Goal: Task Accomplishment & Management: Manage account settings

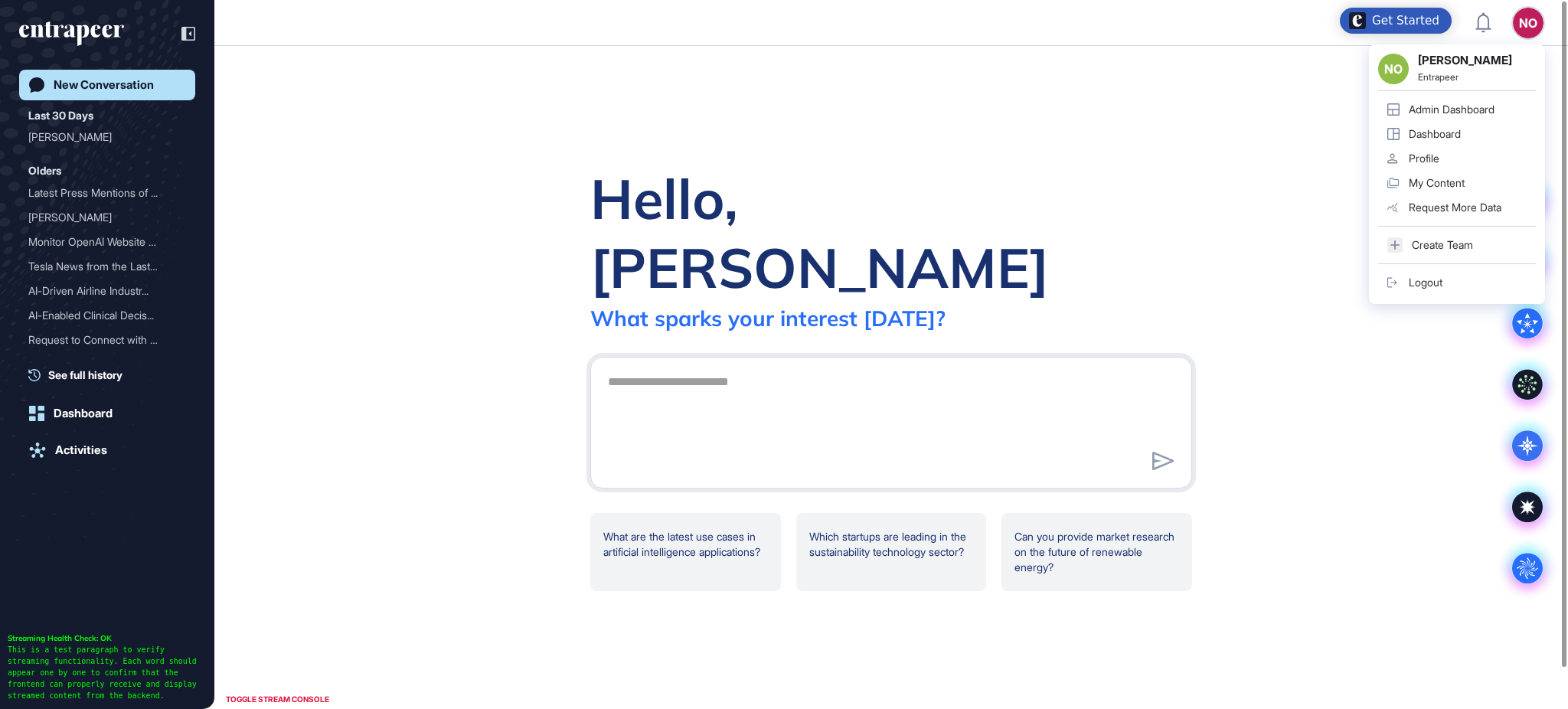
click at [1489, 103] on div "Admin Dashboard" at bounding box center [1452, 109] width 86 height 12
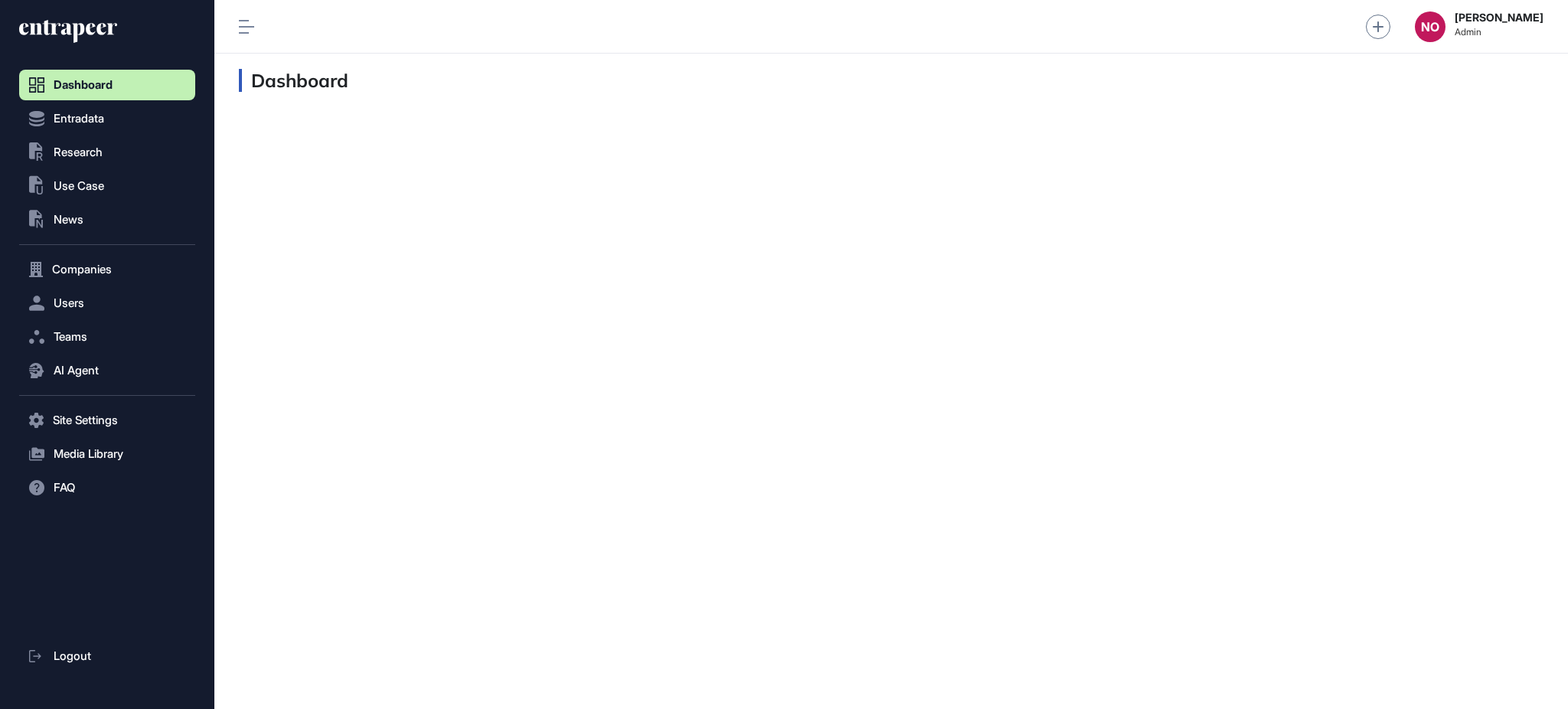
scroll to position [1, 1]
click at [107, 127] on button "Entradata" at bounding box center [107, 118] width 176 height 30
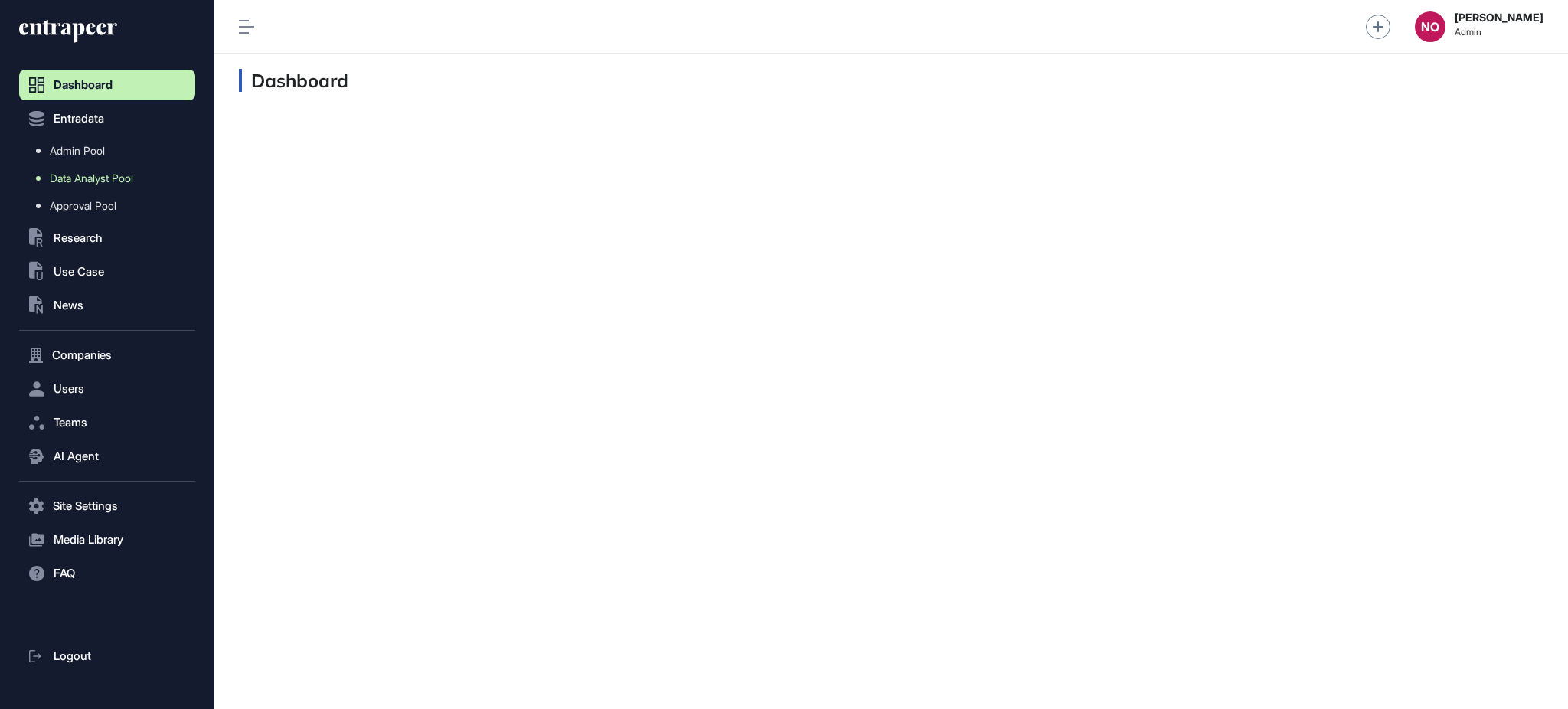
drag, startPoint x: 107, startPoint y: 131, endPoint x: 99, endPoint y: 173, distance: 42.8
click at [103, 151] on span "Admin Pool" at bounding box center [77, 150] width 55 height 12
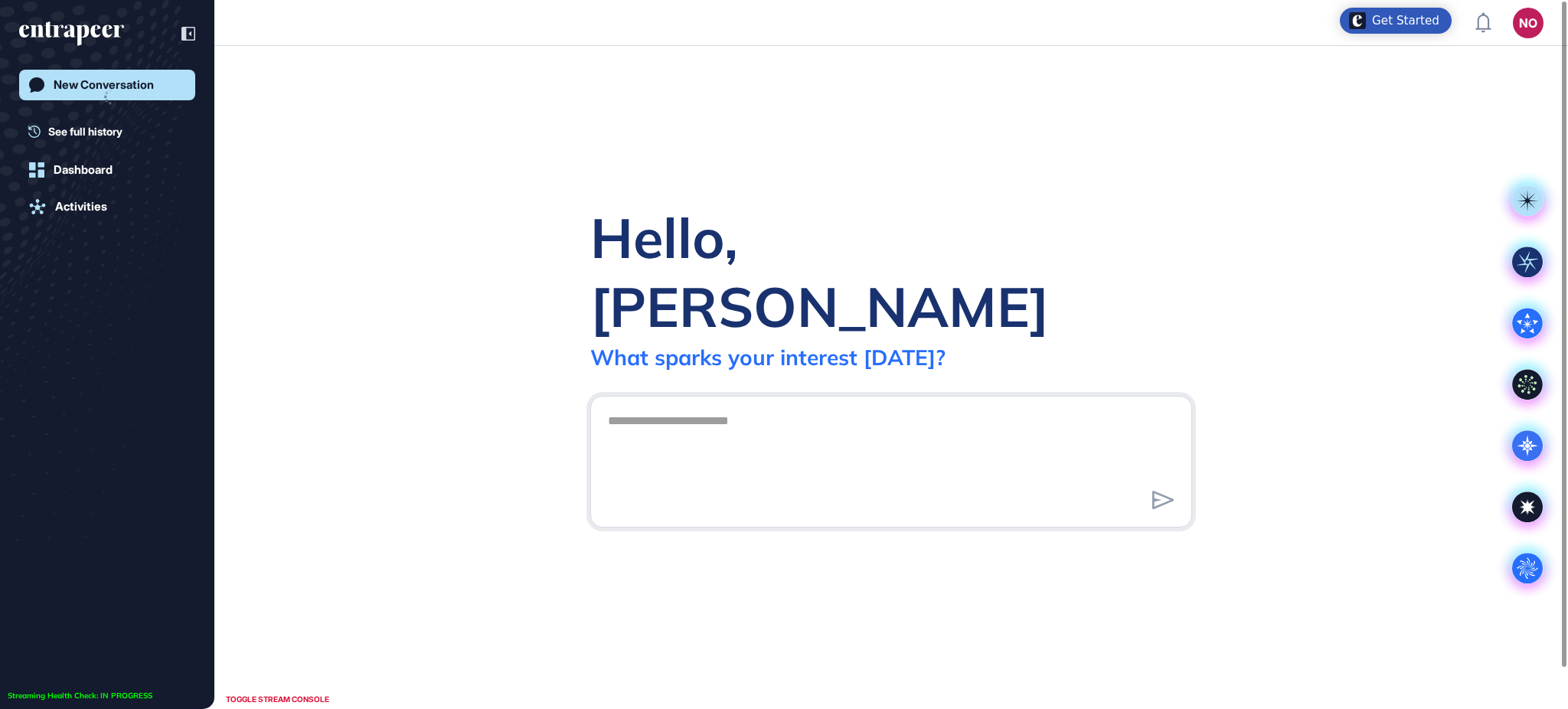
scroll to position [1, 1]
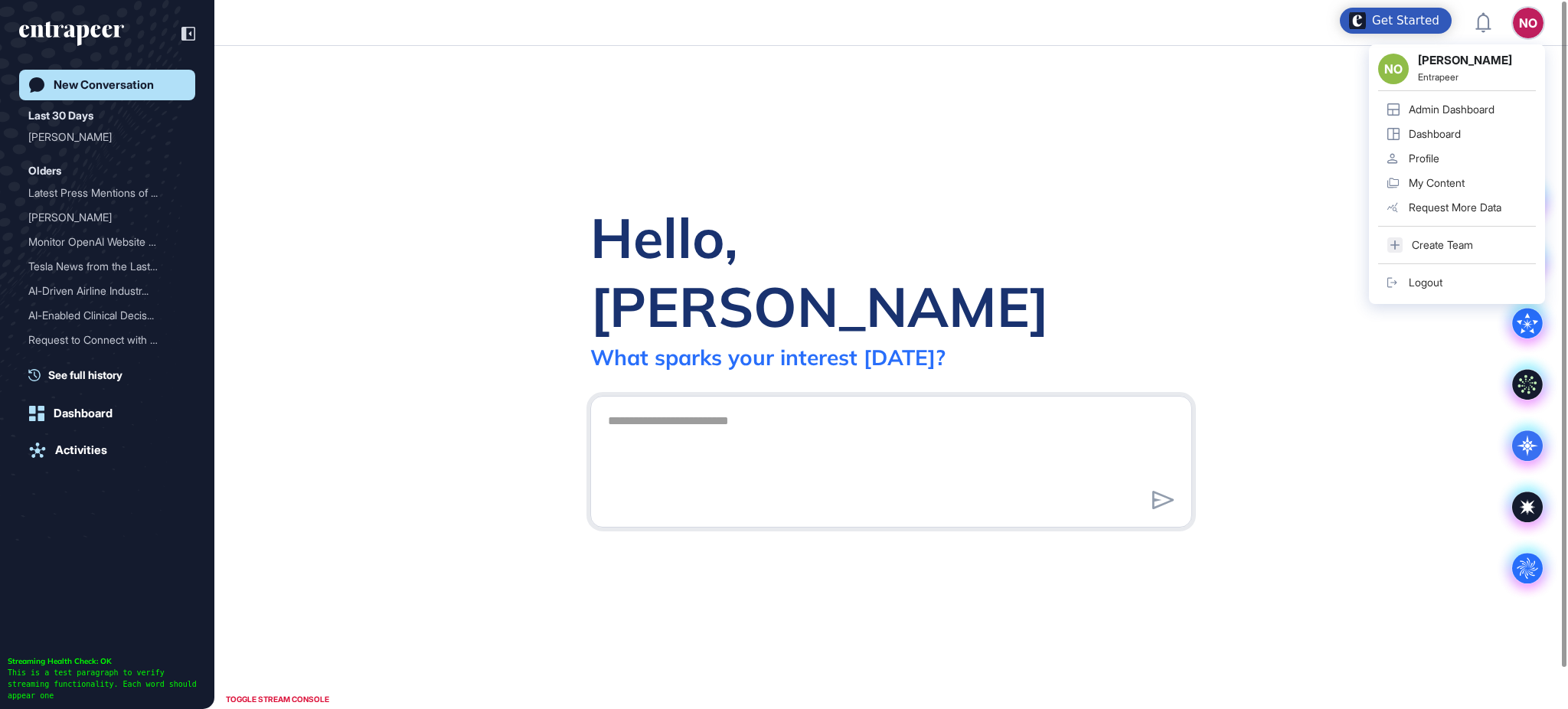
click at [1450, 110] on div "Admin Dashboard" at bounding box center [1452, 109] width 86 height 12
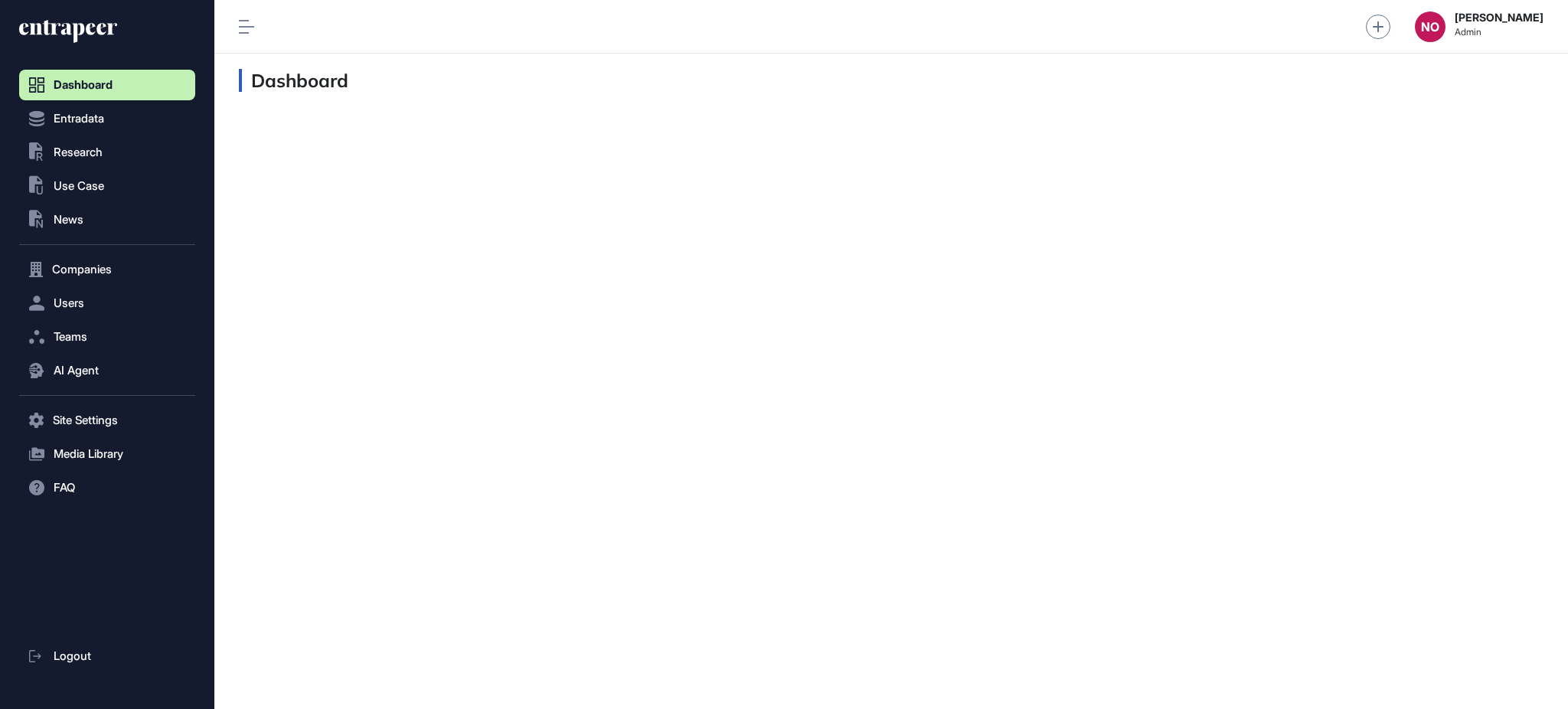
scroll to position [1, 1]
click at [103, 122] on span "Entradata" at bounding box center [79, 118] width 50 height 12
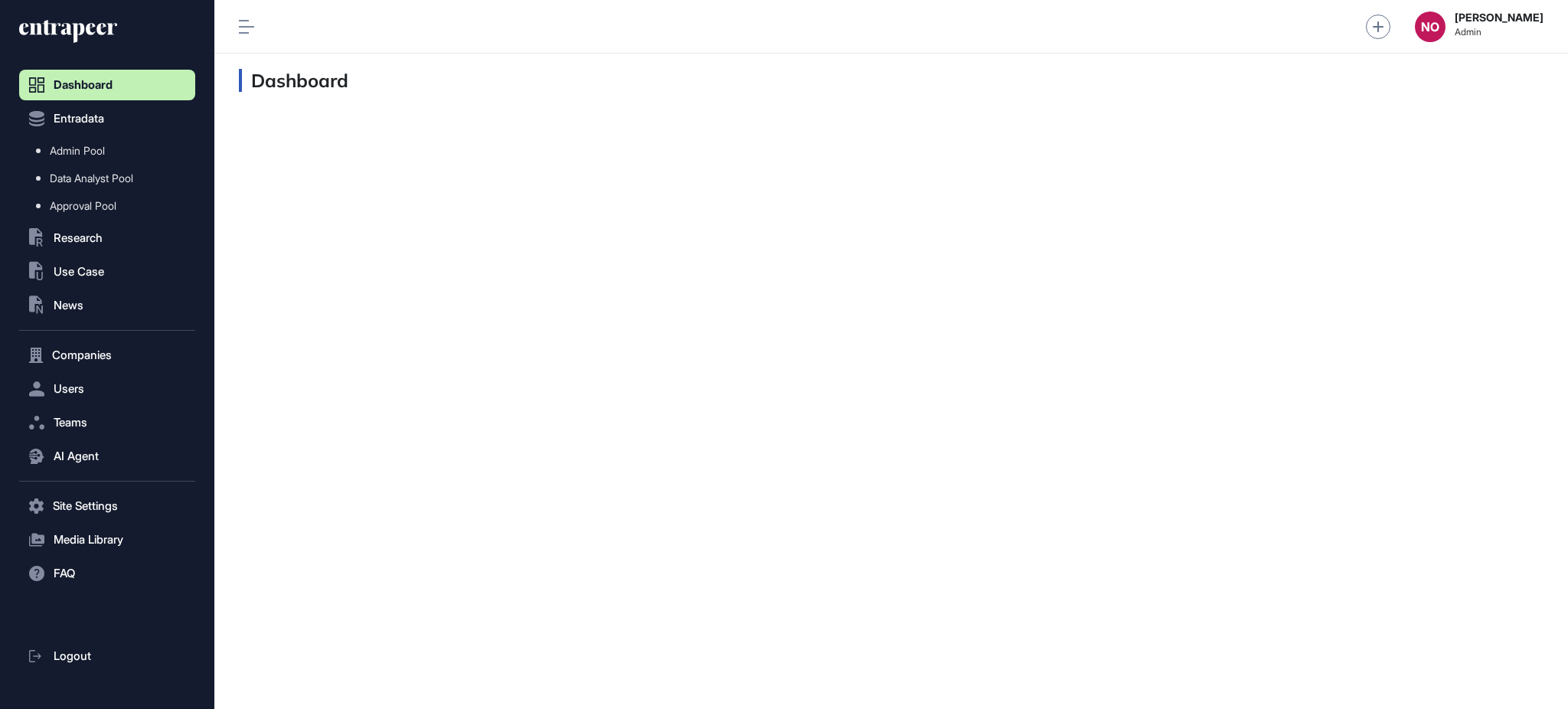
click at [100, 147] on span "Admin Pool" at bounding box center [77, 150] width 55 height 12
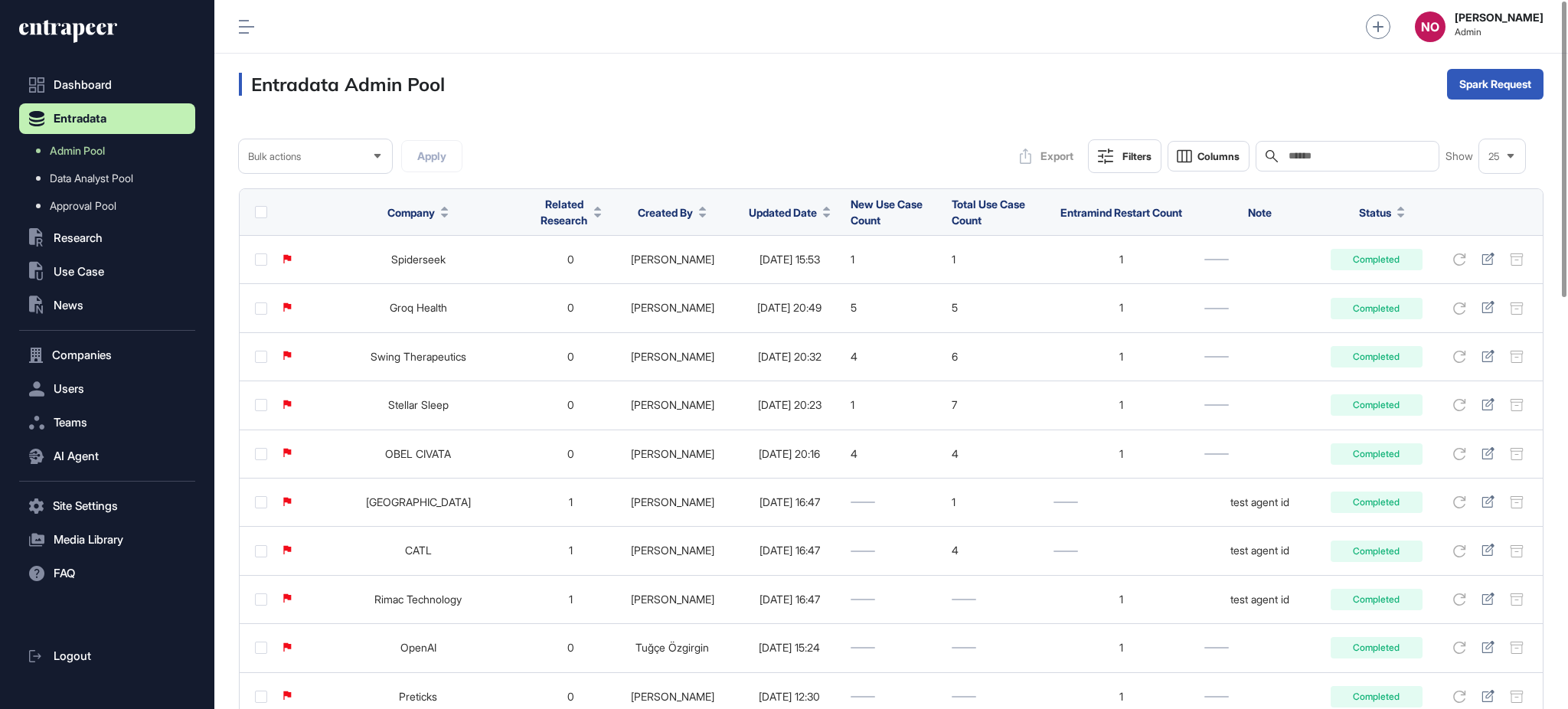
click at [823, 216] on icon at bounding box center [827, 215] width 7 height 4
click at [786, 268] on div "Sort Descending" at bounding box center [772, 276] width 95 height 22
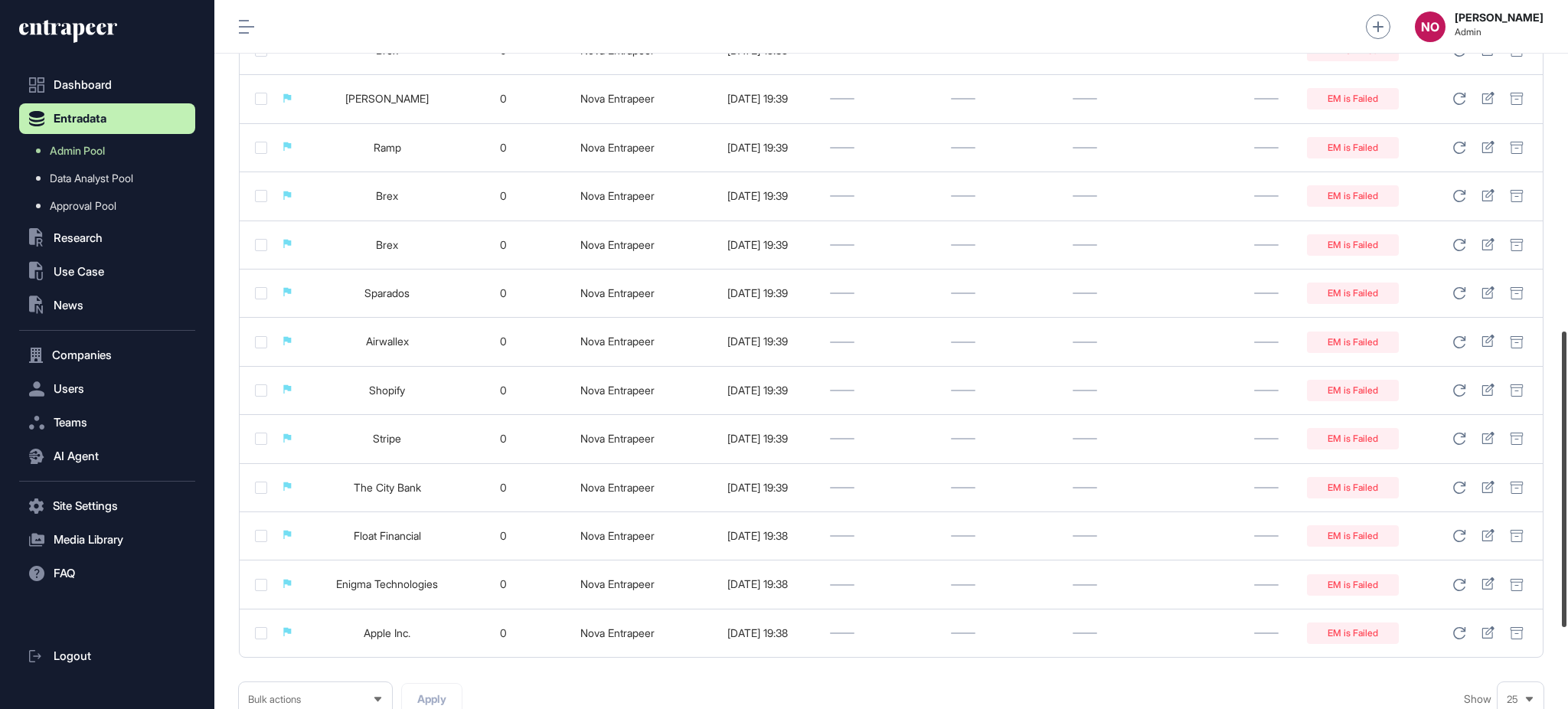
scroll to position [987, 0]
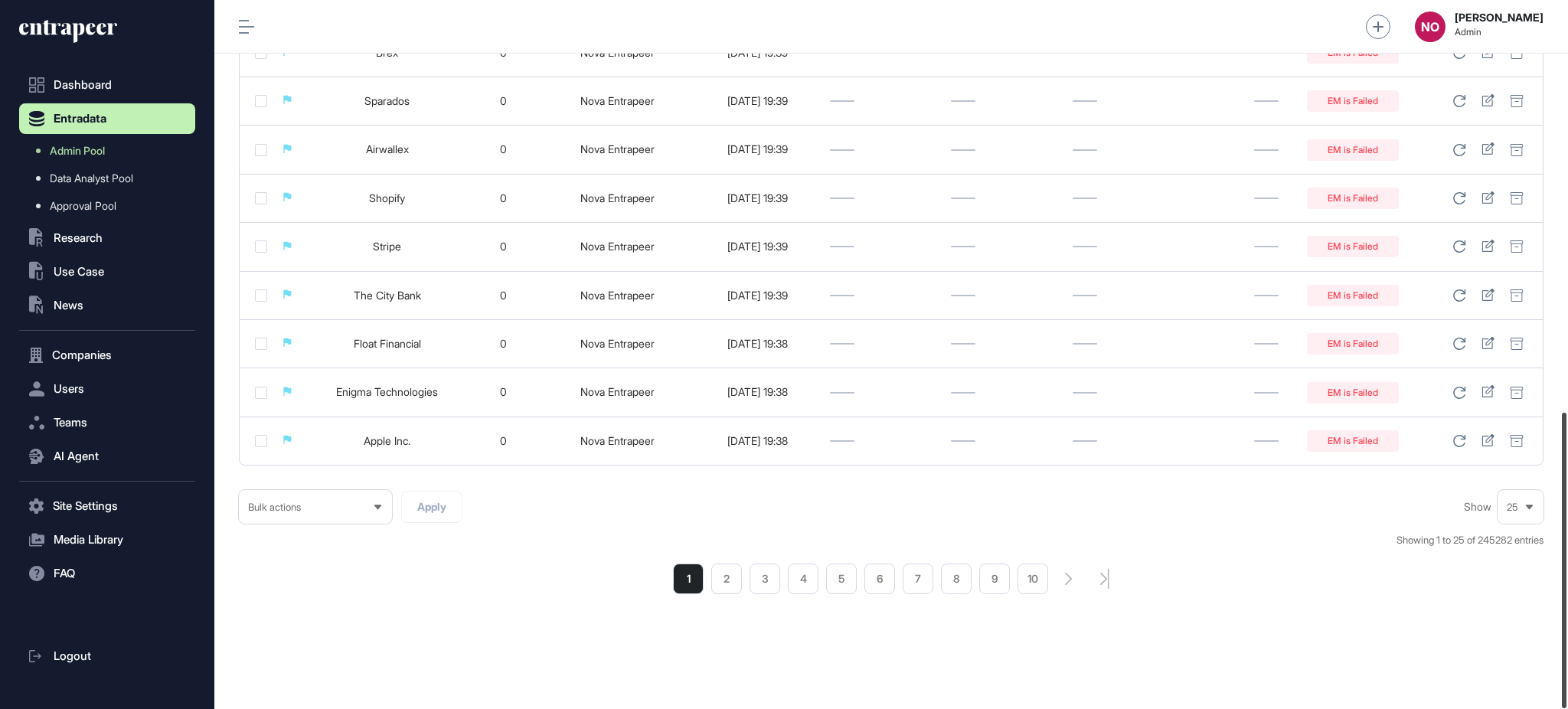
drag, startPoint x: 1566, startPoint y: 175, endPoint x: 1566, endPoint y: 607, distance: 432.0
click at [1566, 607] on div at bounding box center [1563, 560] width 5 height 295
click at [727, 569] on li "2" at bounding box center [725, 578] width 30 height 30
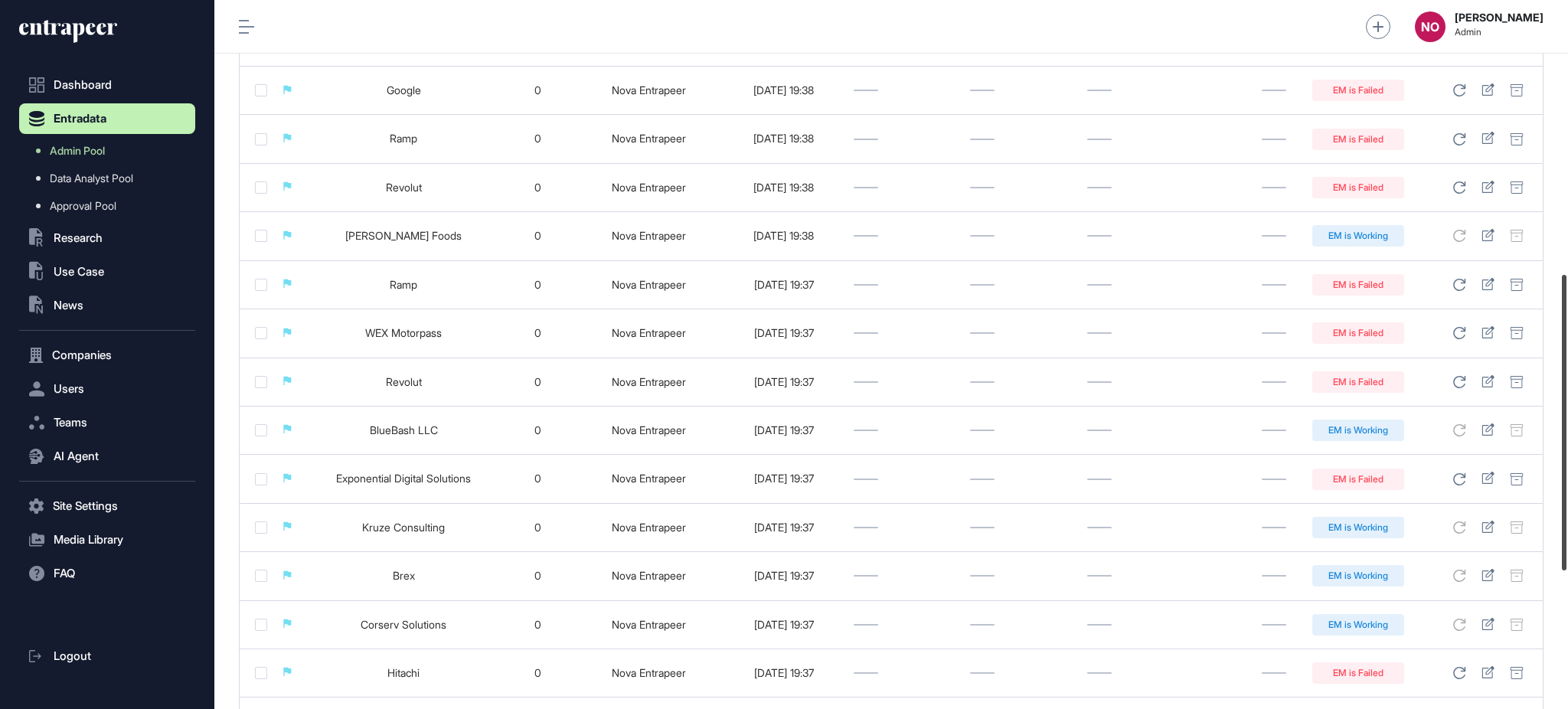
scroll to position [664, 0]
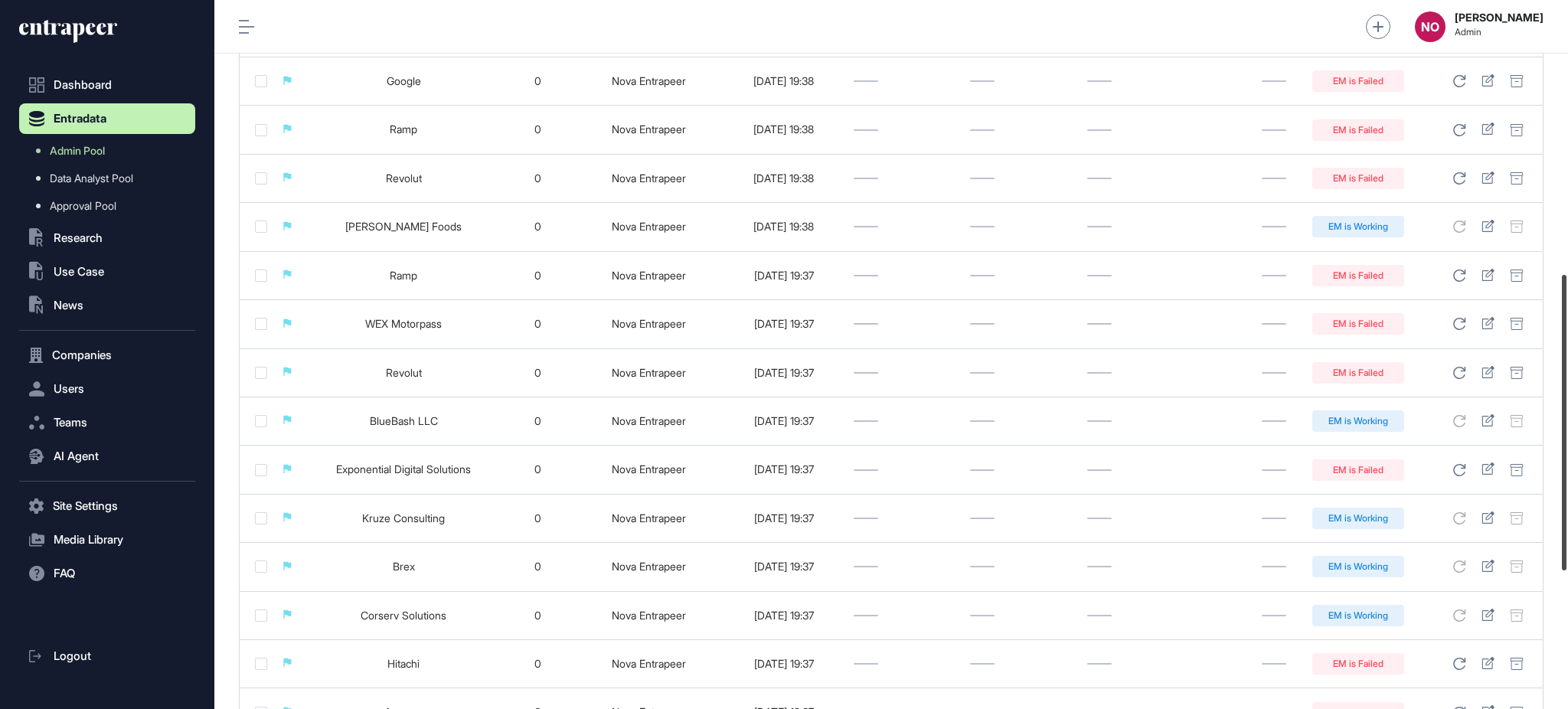
drag, startPoint x: 1566, startPoint y: 181, endPoint x: 1566, endPoint y: 457, distance: 276.0
click at [1566, 457] on div at bounding box center [1563, 422] width 5 height 295
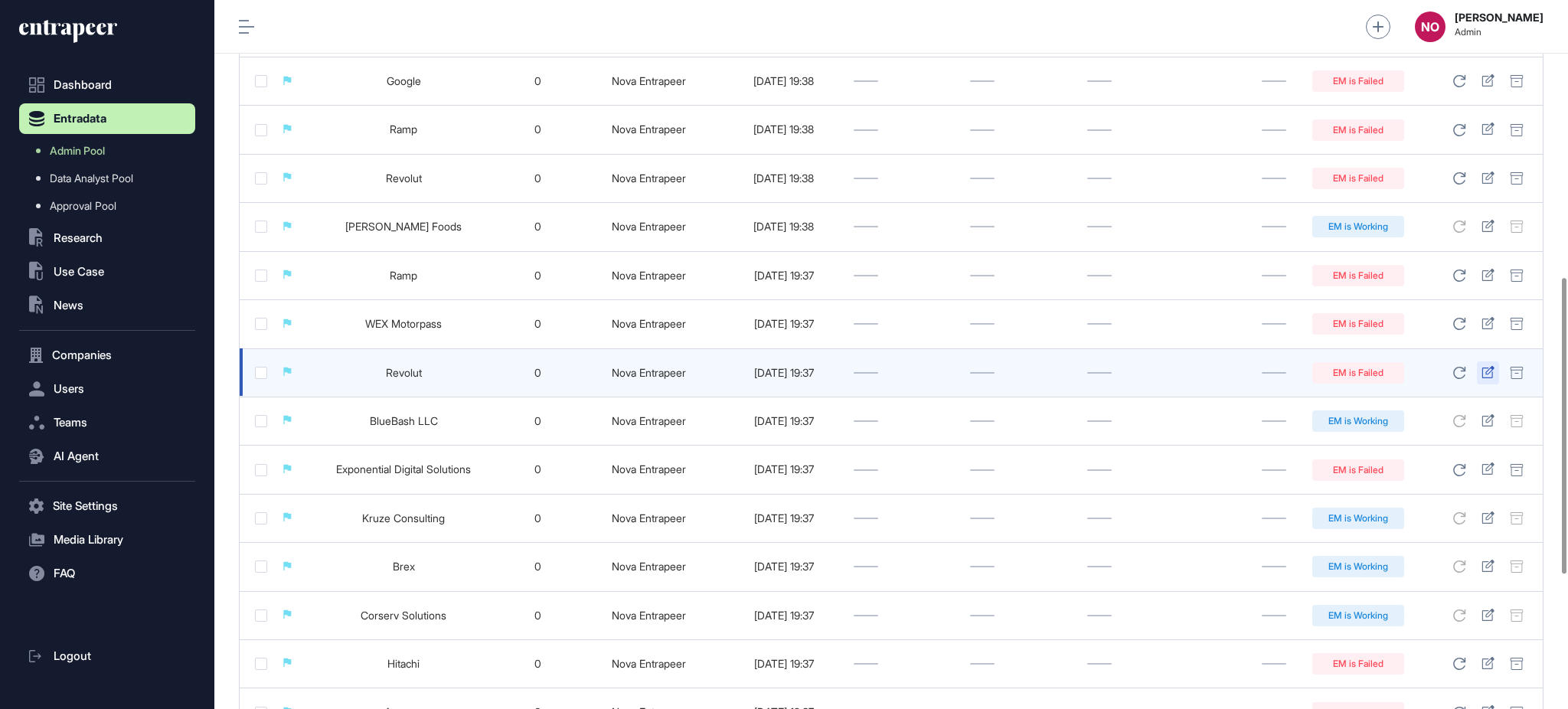
click at [1495, 372] on div at bounding box center [1487, 372] width 22 height 23
click at [1485, 372] on icon at bounding box center [1487, 371] width 13 height 12
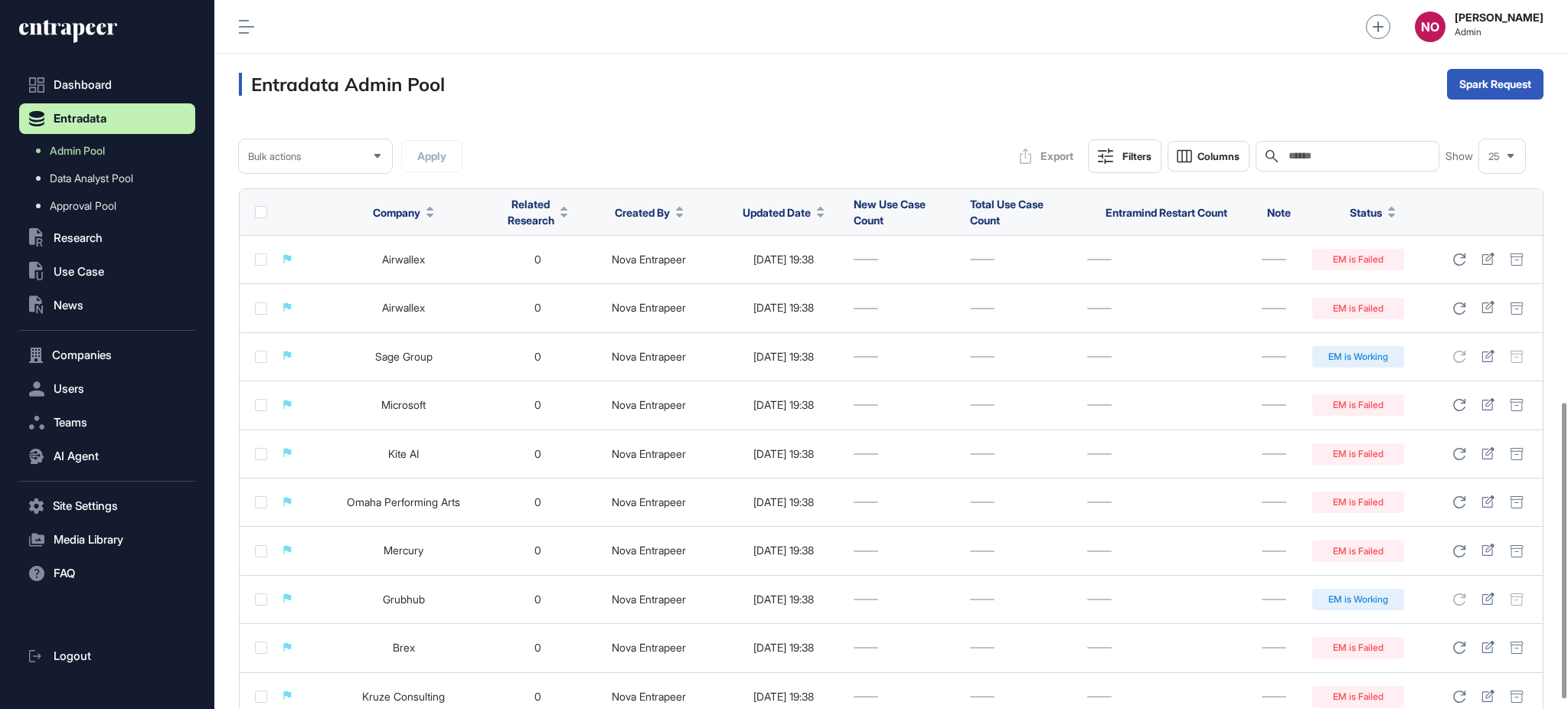
scroll to position [987, 0]
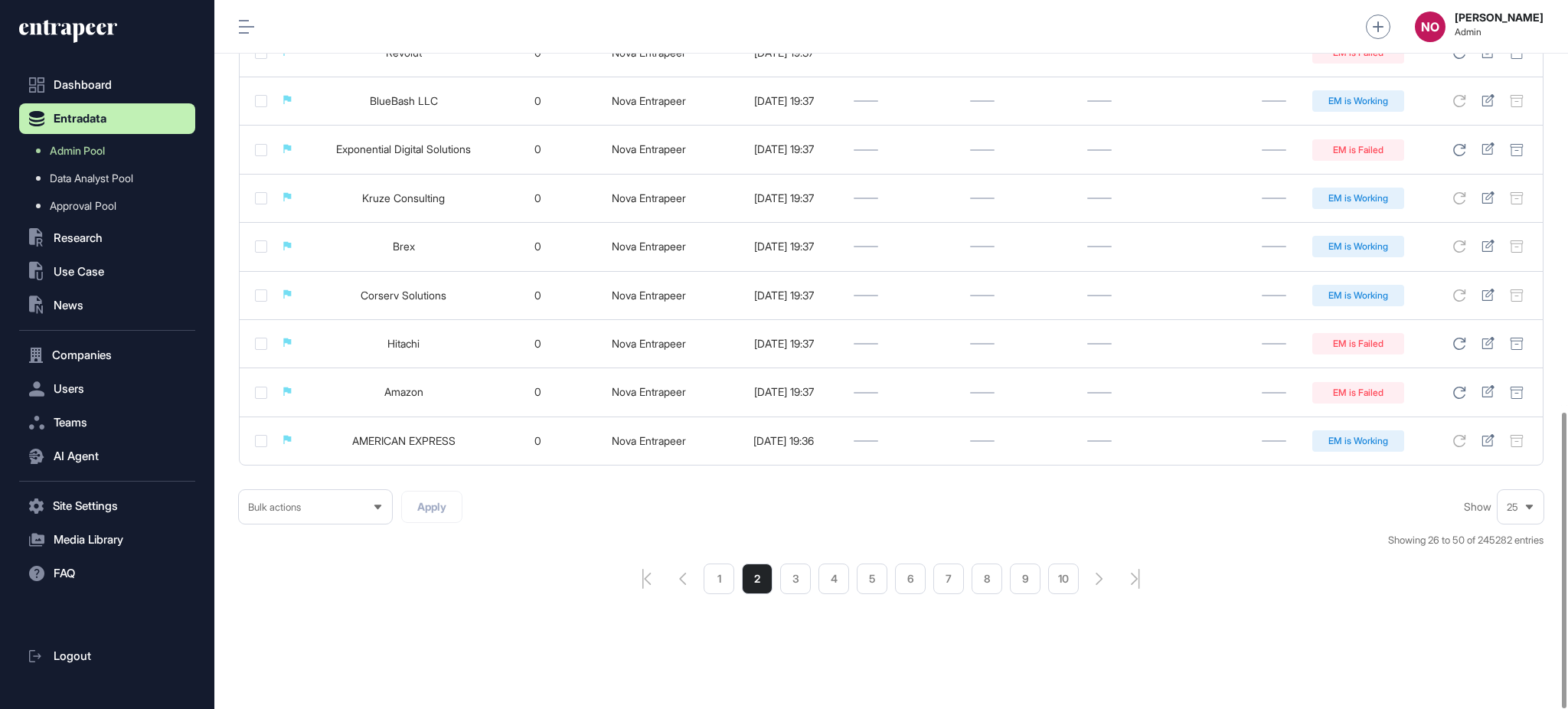
click at [720, 589] on li "1" at bounding box center [718, 578] width 30 height 30
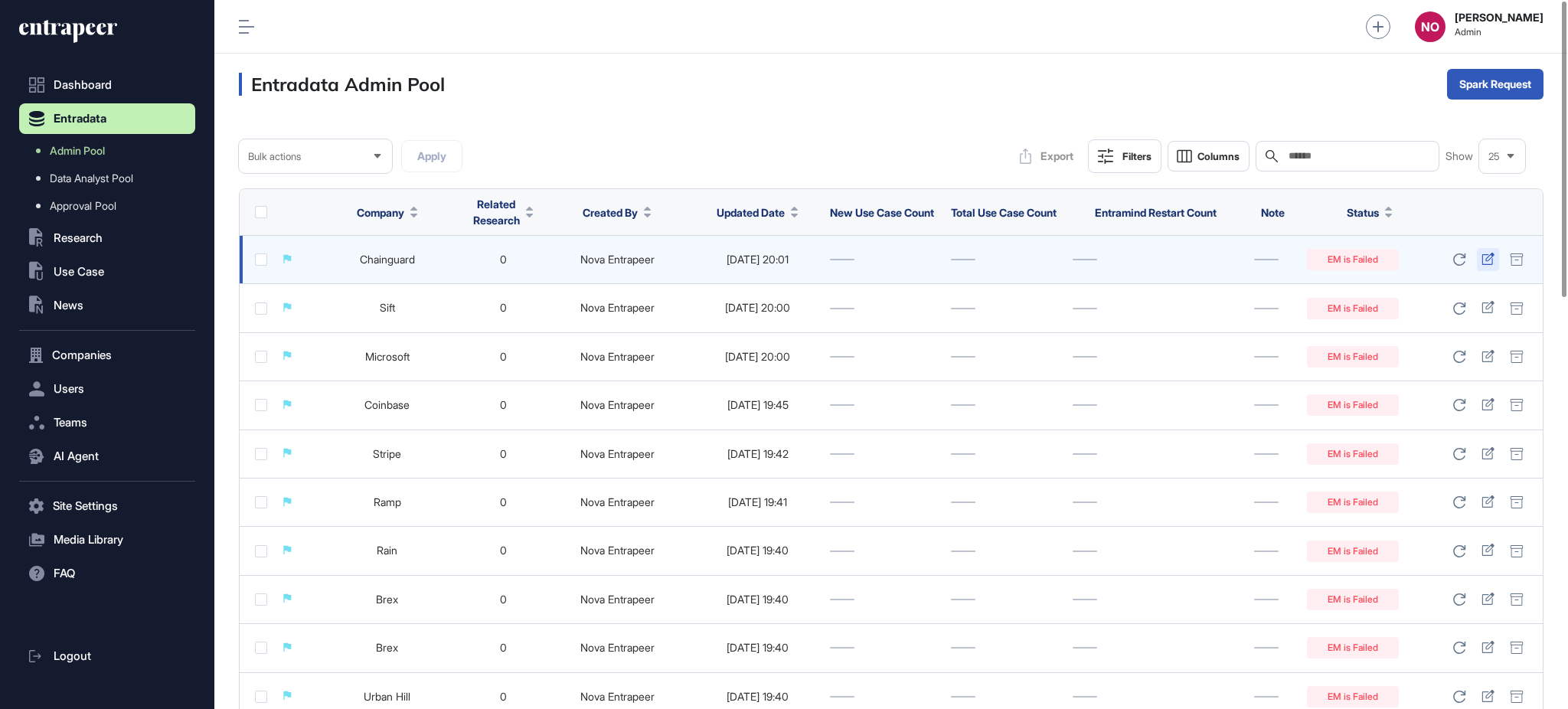
click at [1489, 261] on icon at bounding box center [1487, 258] width 13 height 12
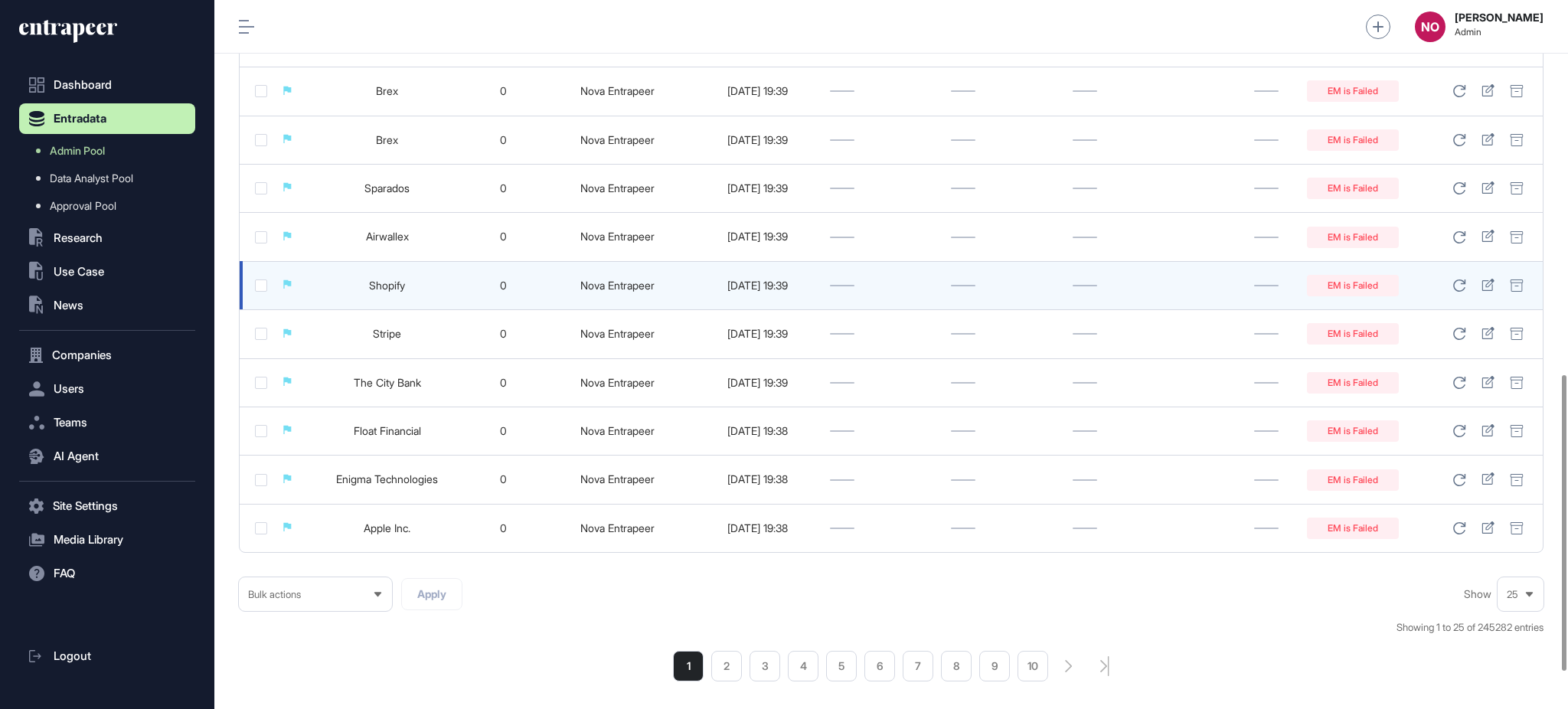
scroll to position [987, 0]
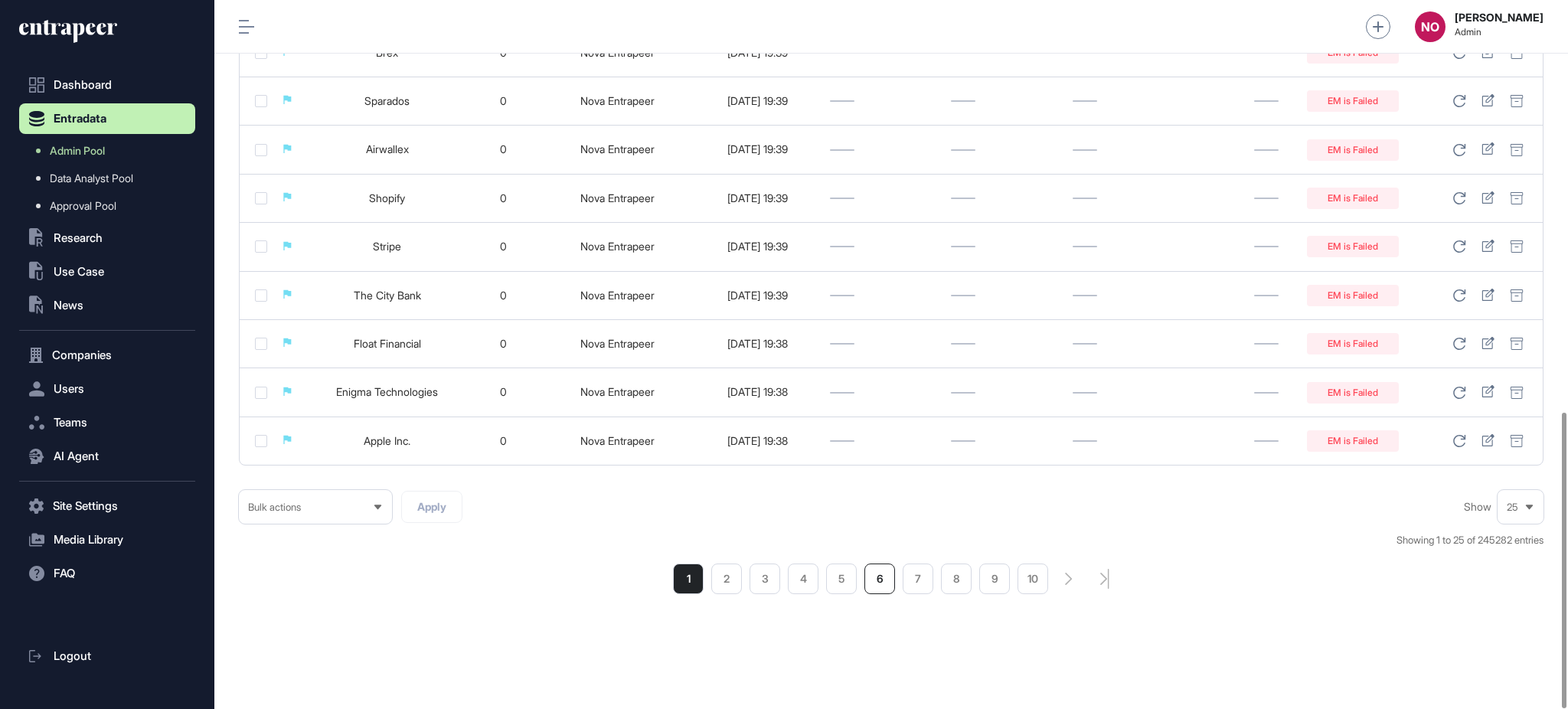
click at [889, 586] on li "6" at bounding box center [879, 578] width 30 height 30
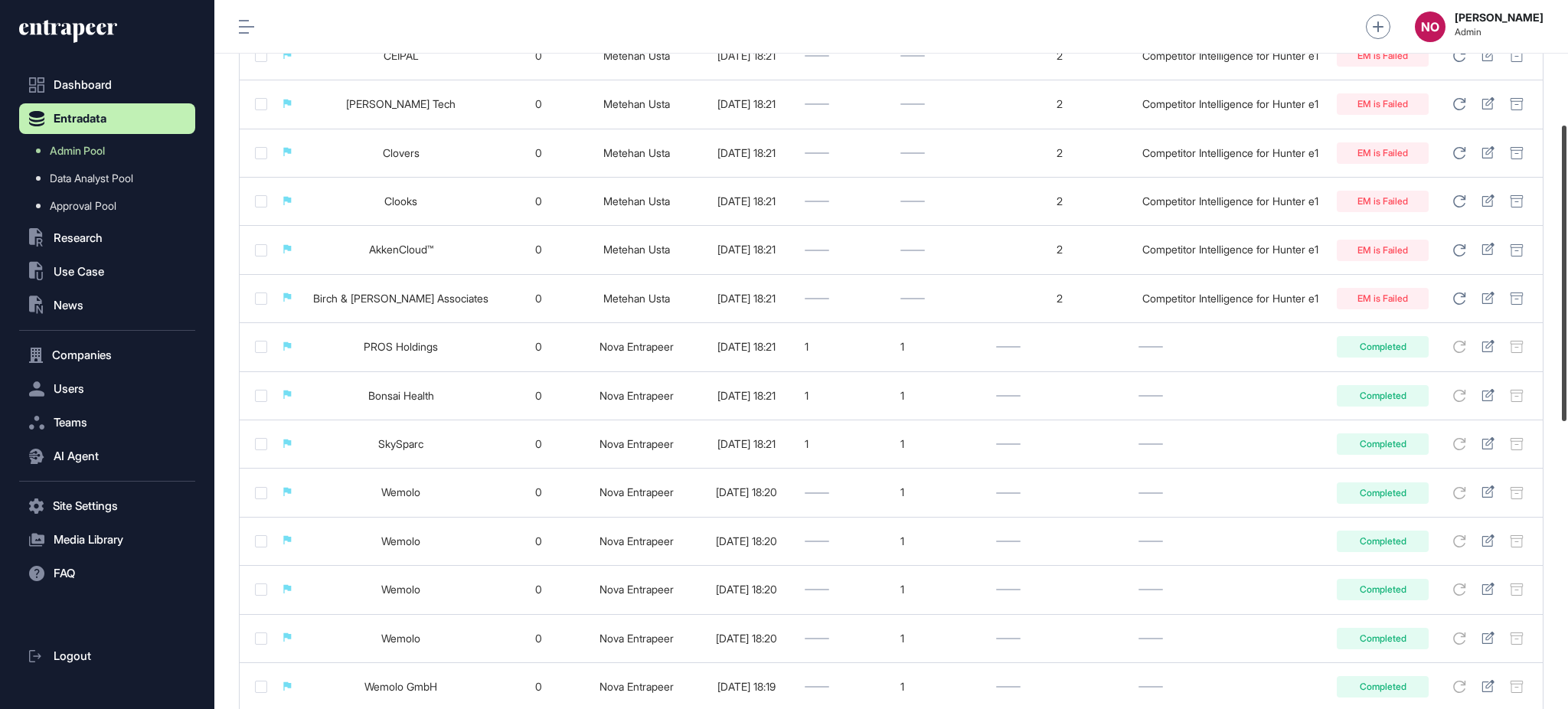
scroll to position [303, 0]
drag, startPoint x: 1566, startPoint y: 176, endPoint x: 1557, endPoint y: 303, distance: 127.3
click at [1562, 303] on div at bounding box center [1563, 275] width 5 height 295
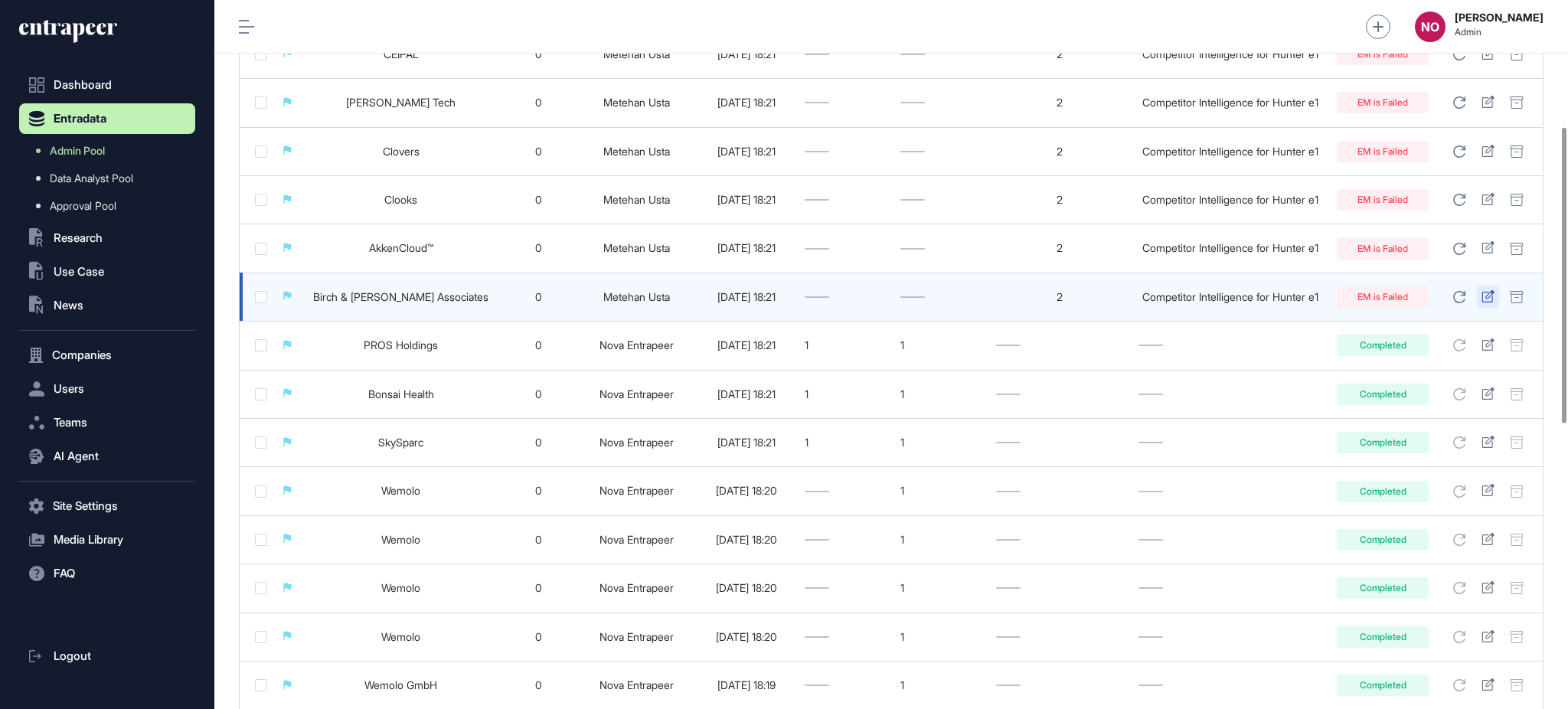
click at [1486, 294] on icon at bounding box center [1487, 295] width 13 height 12
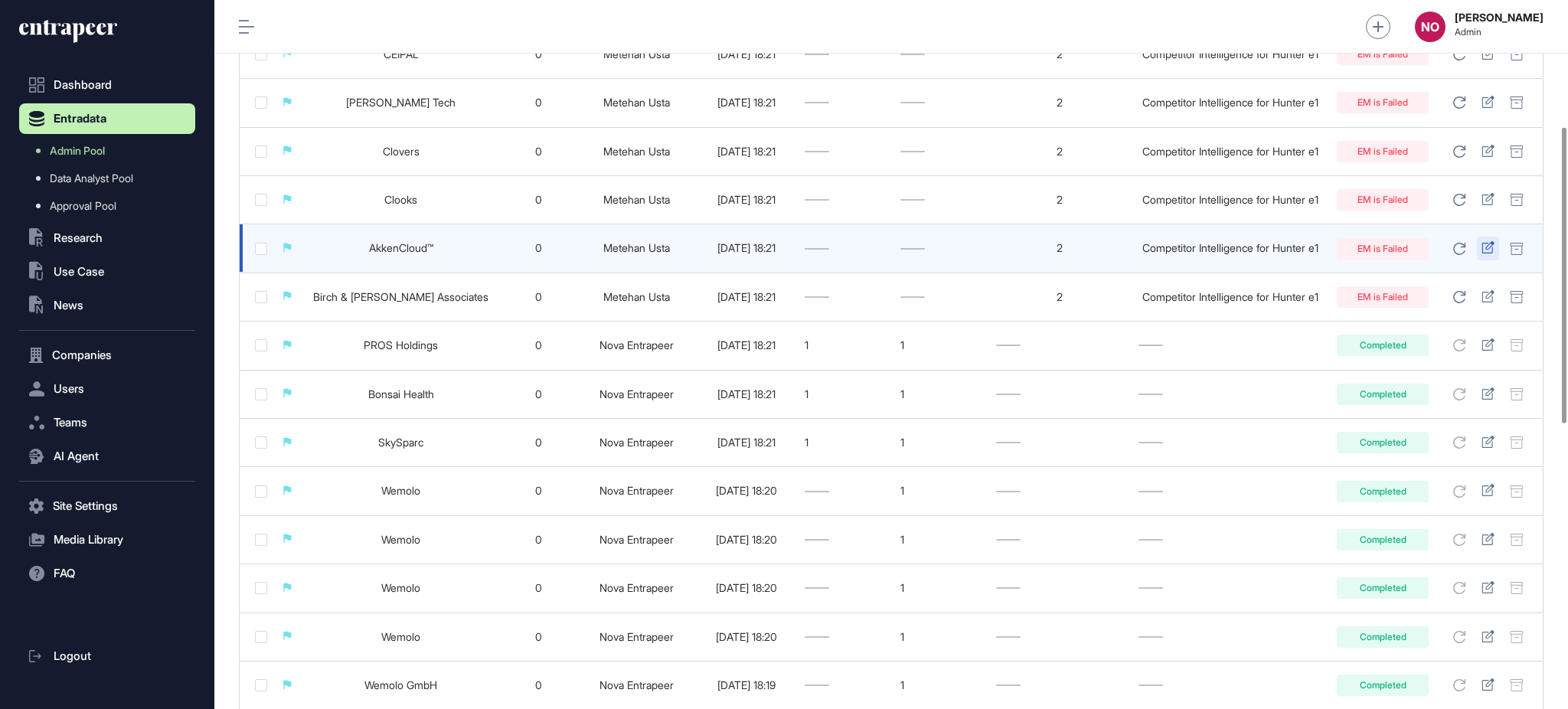
click at [1486, 250] on icon at bounding box center [1487, 247] width 13 height 12
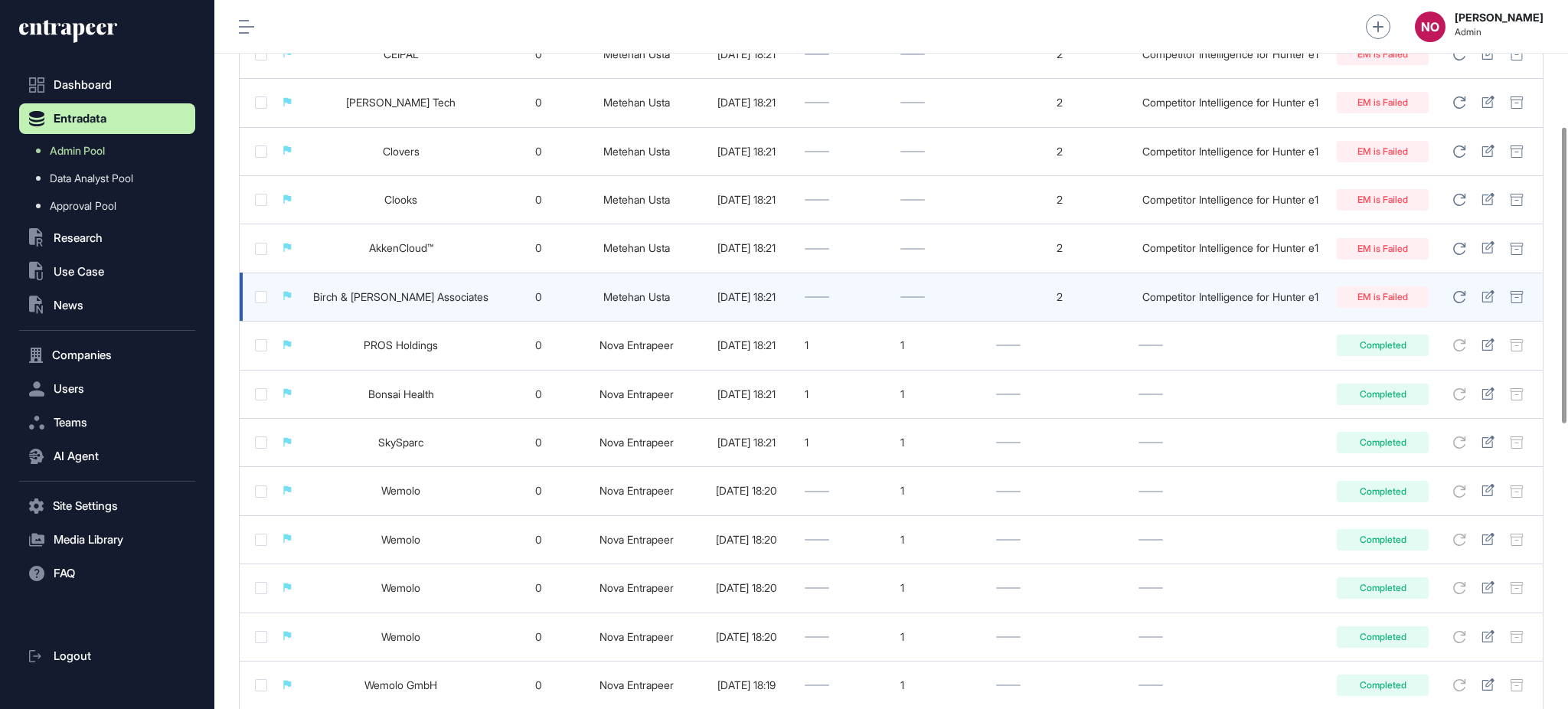
scroll to position [0, 0]
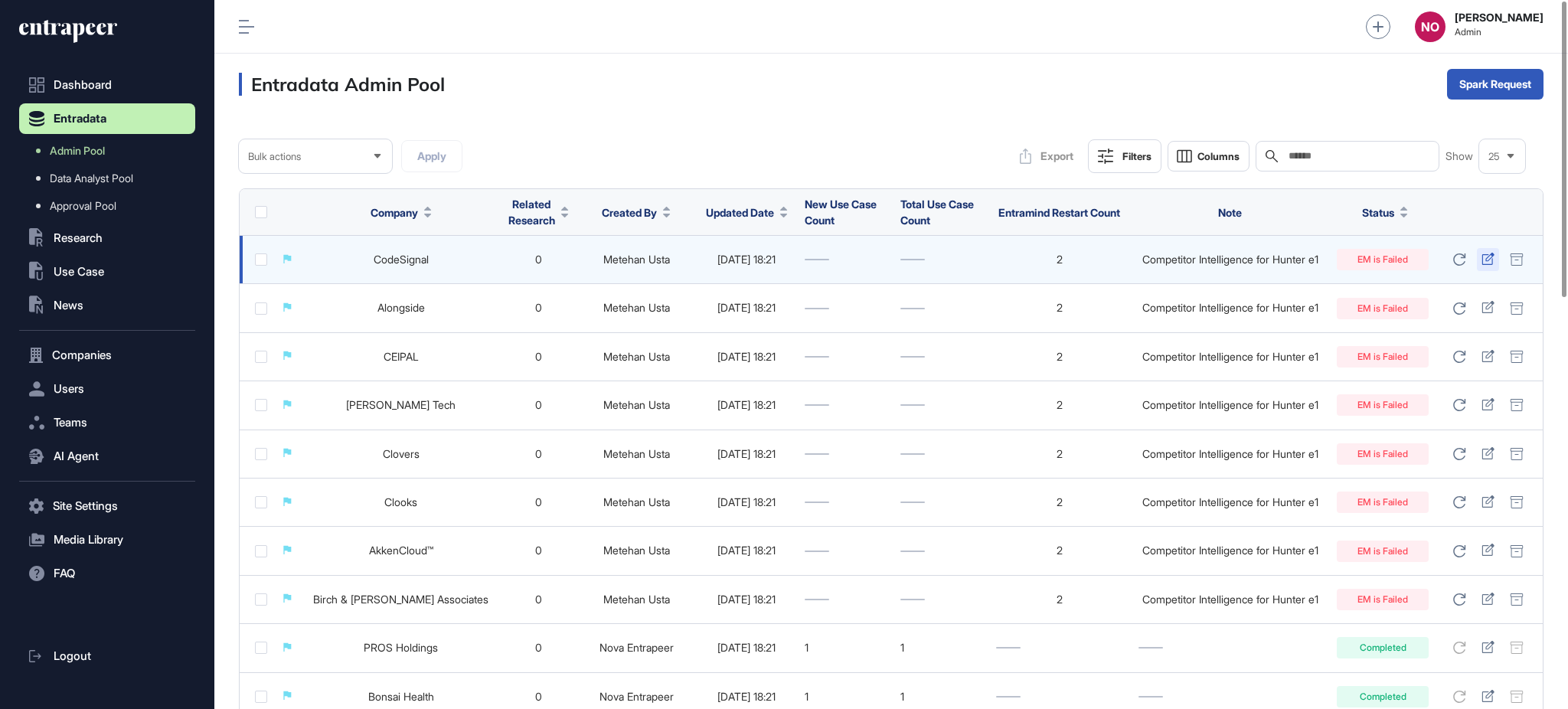
click at [1489, 257] on icon at bounding box center [1487, 258] width 13 height 12
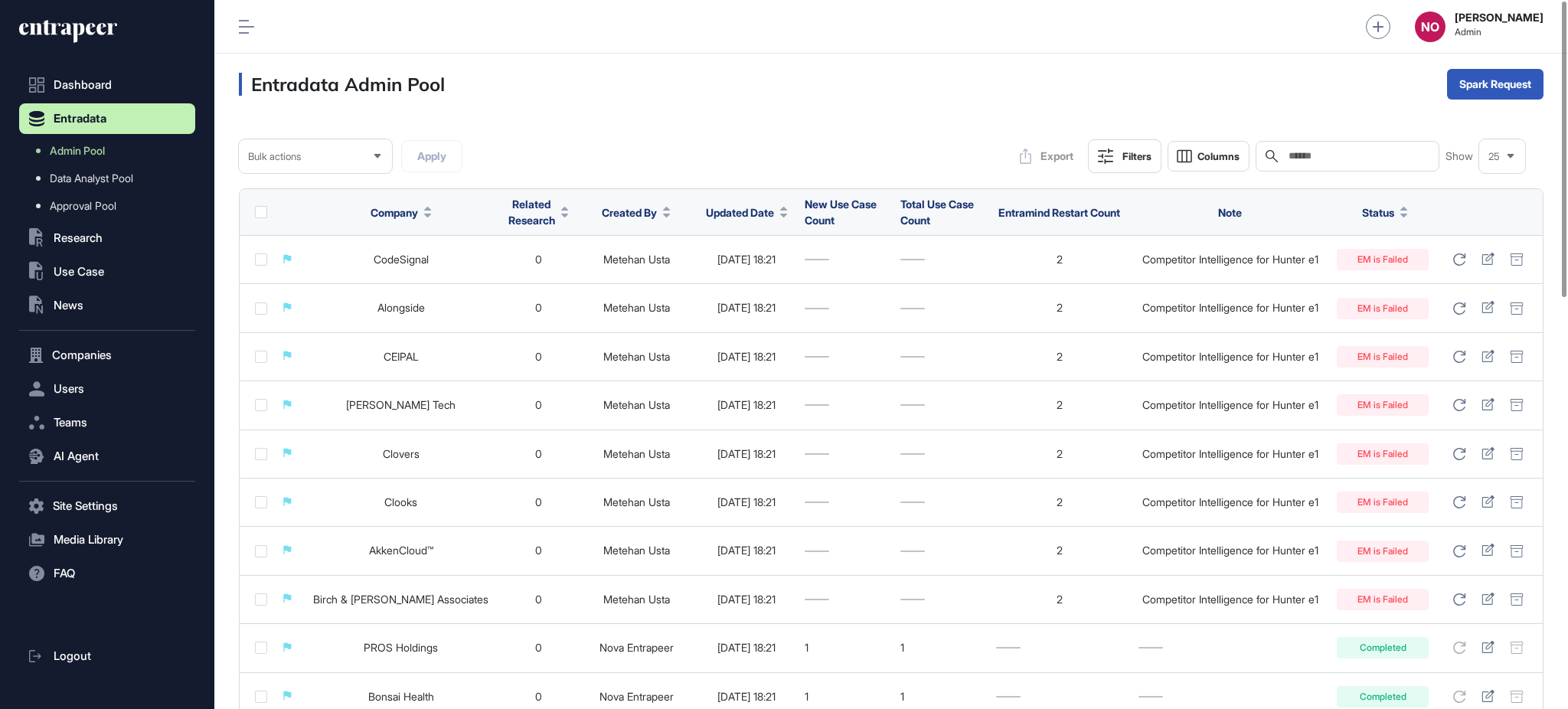
scroll to position [987, 0]
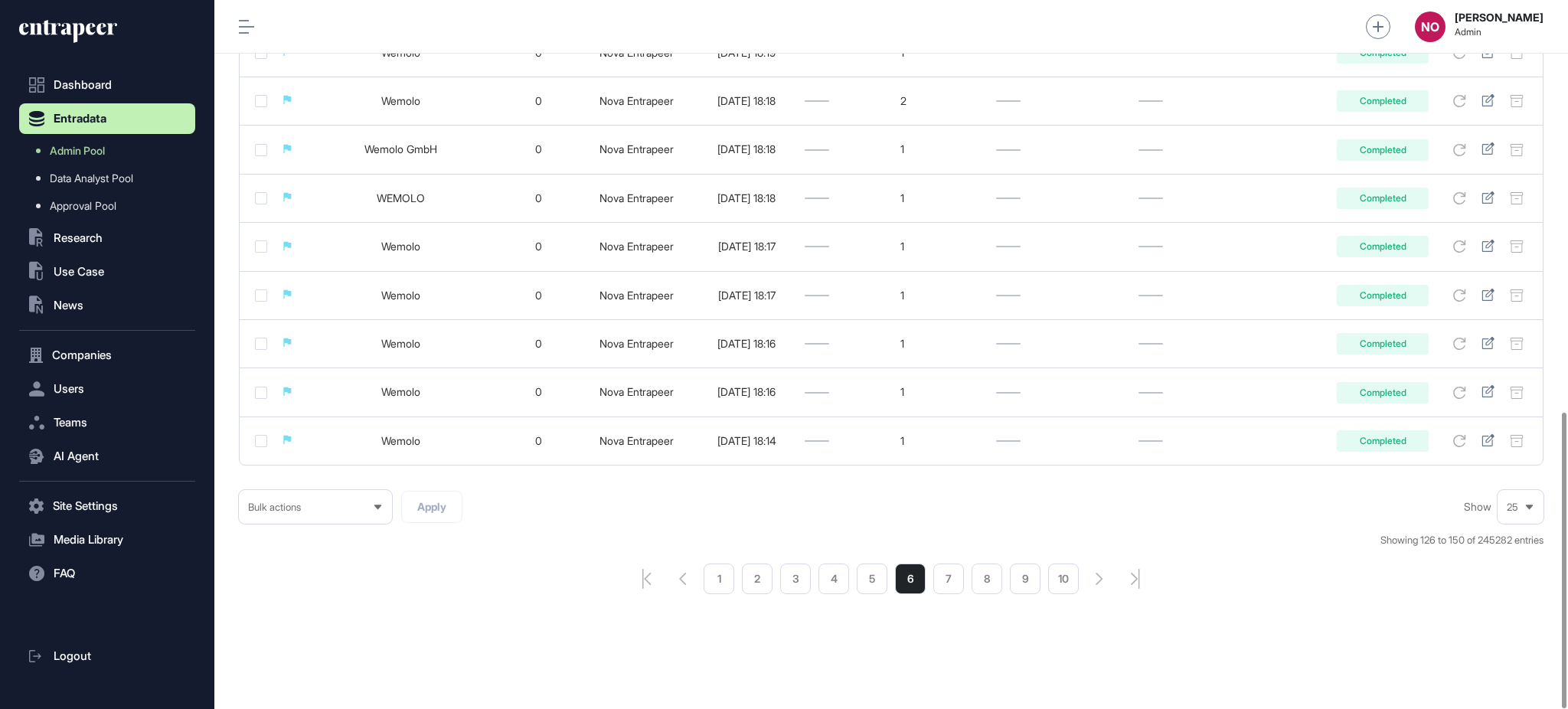
click at [705, 581] on li "1" at bounding box center [718, 578] width 30 height 30
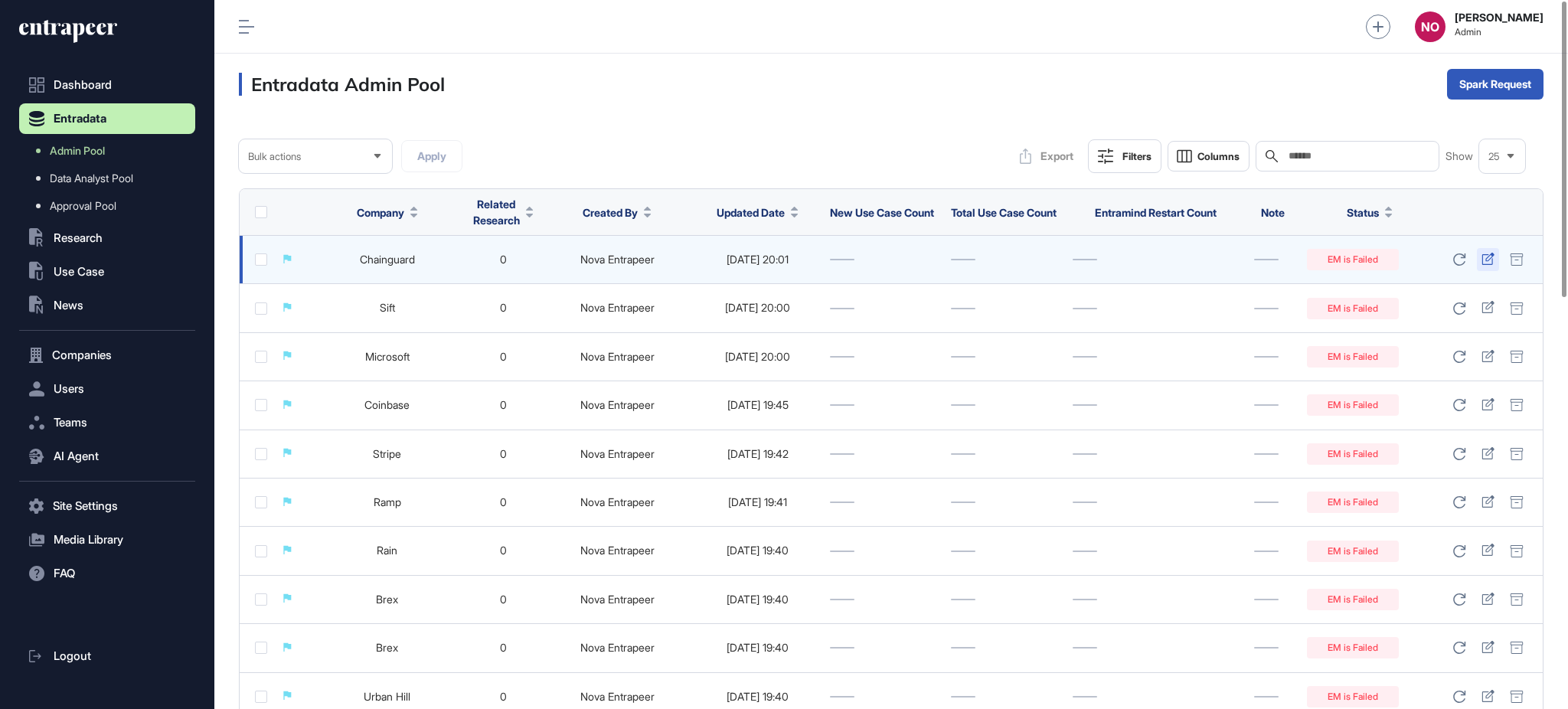
click at [1489, 263] on icon at bounding box center [1487, 258] width 13 height 12
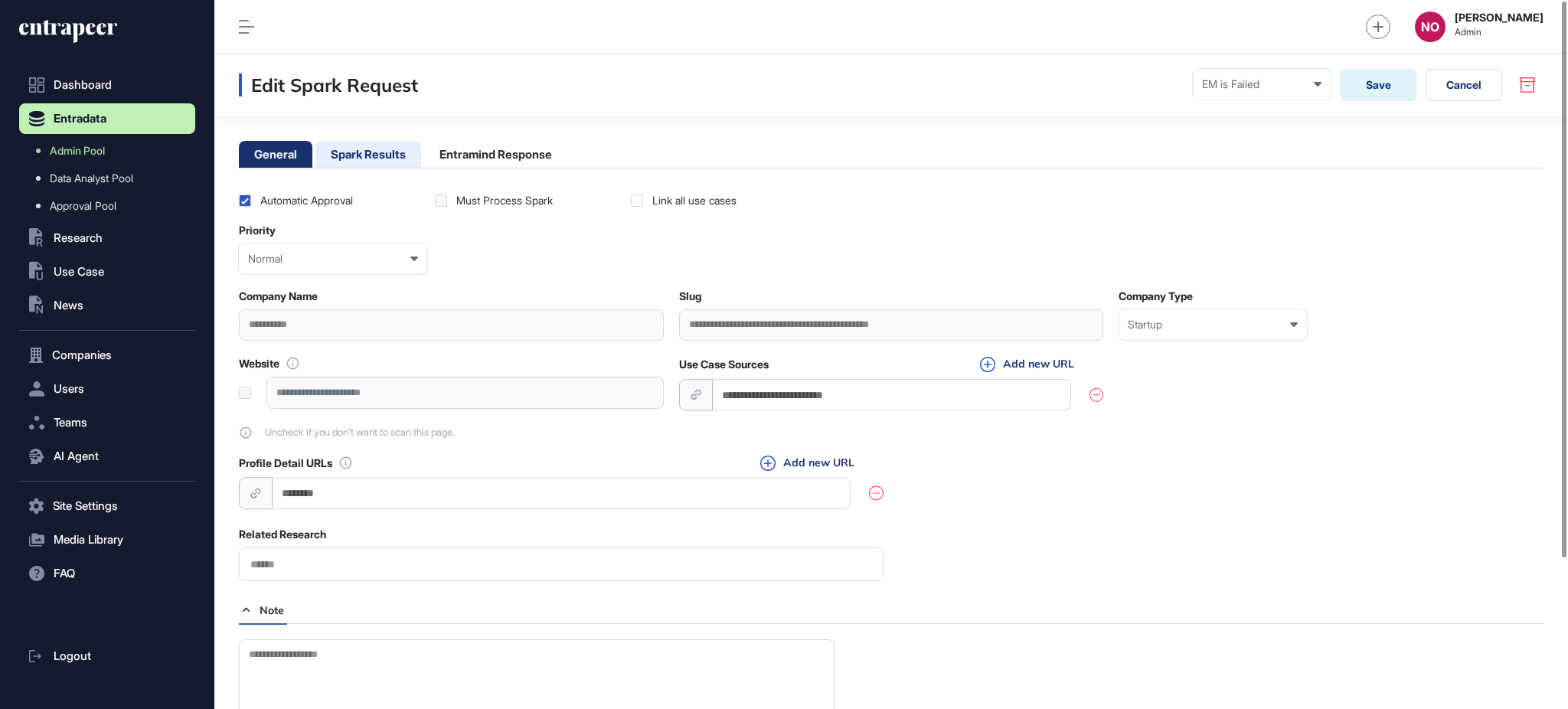
click at [391, 153] on li "Spark Results" at bounding box center [368, 154] width 105 height 27
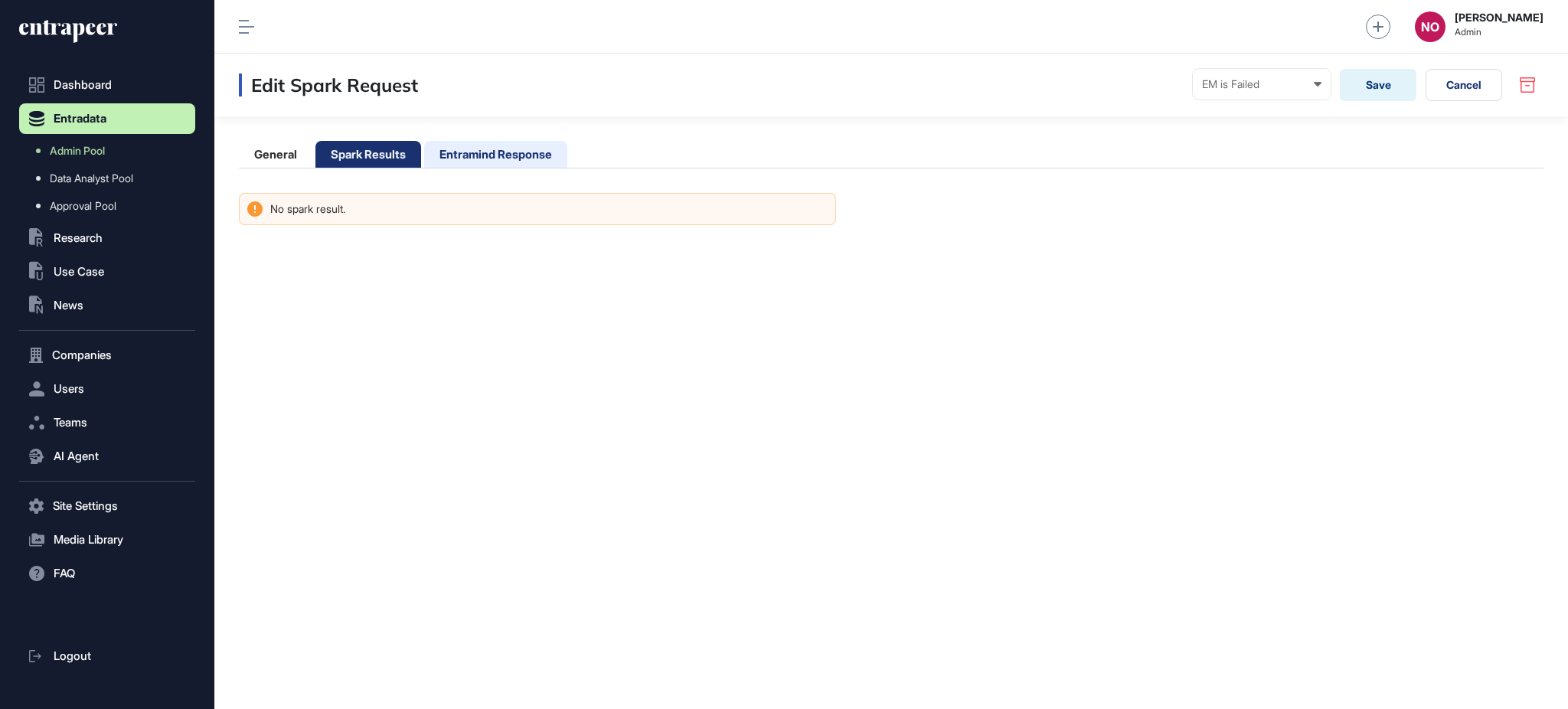
click at [492, 155] on li "Entramind Response" at bounding box center [496, 154] width 143 height 27
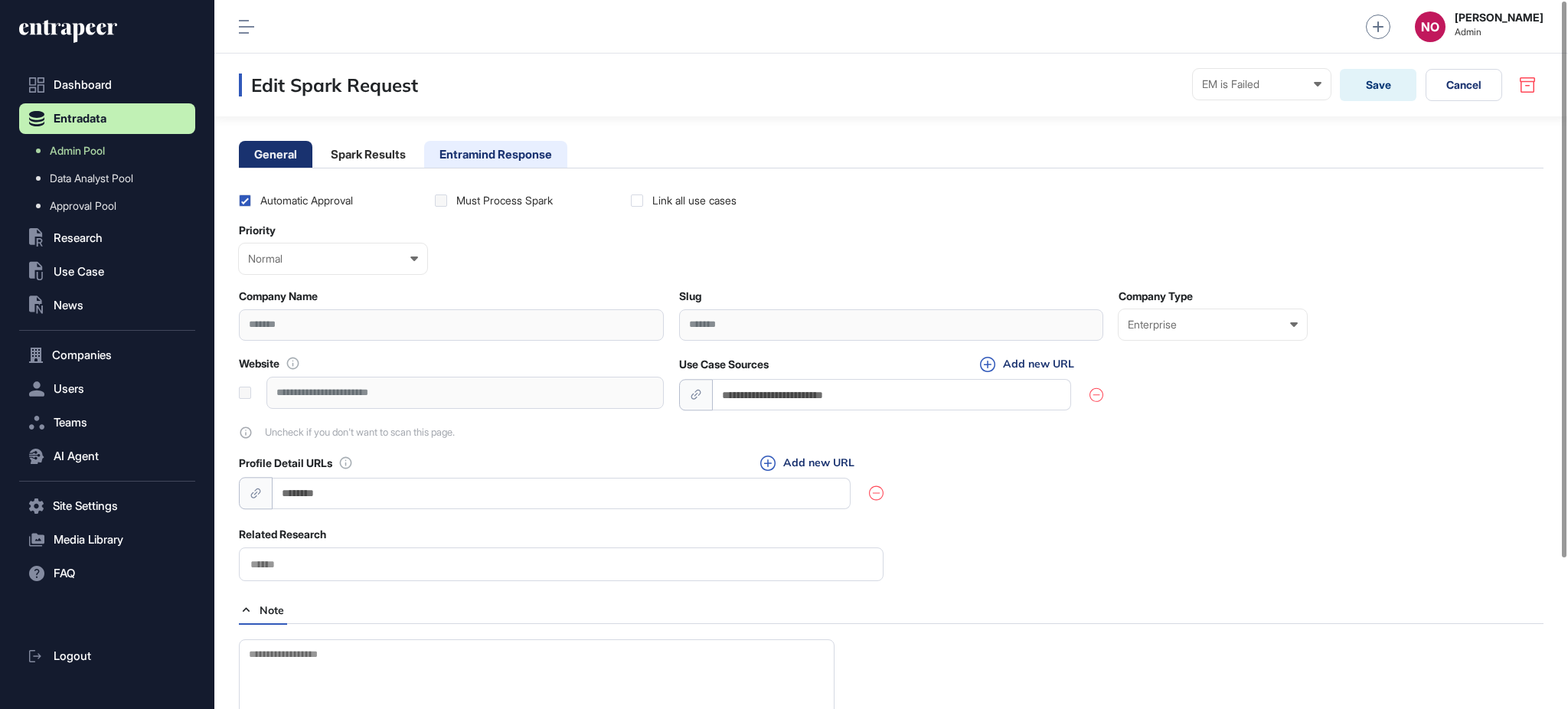
click at [449, 167] on li "Entramind Response" at bounding box center [496, 154] width 143 height 27
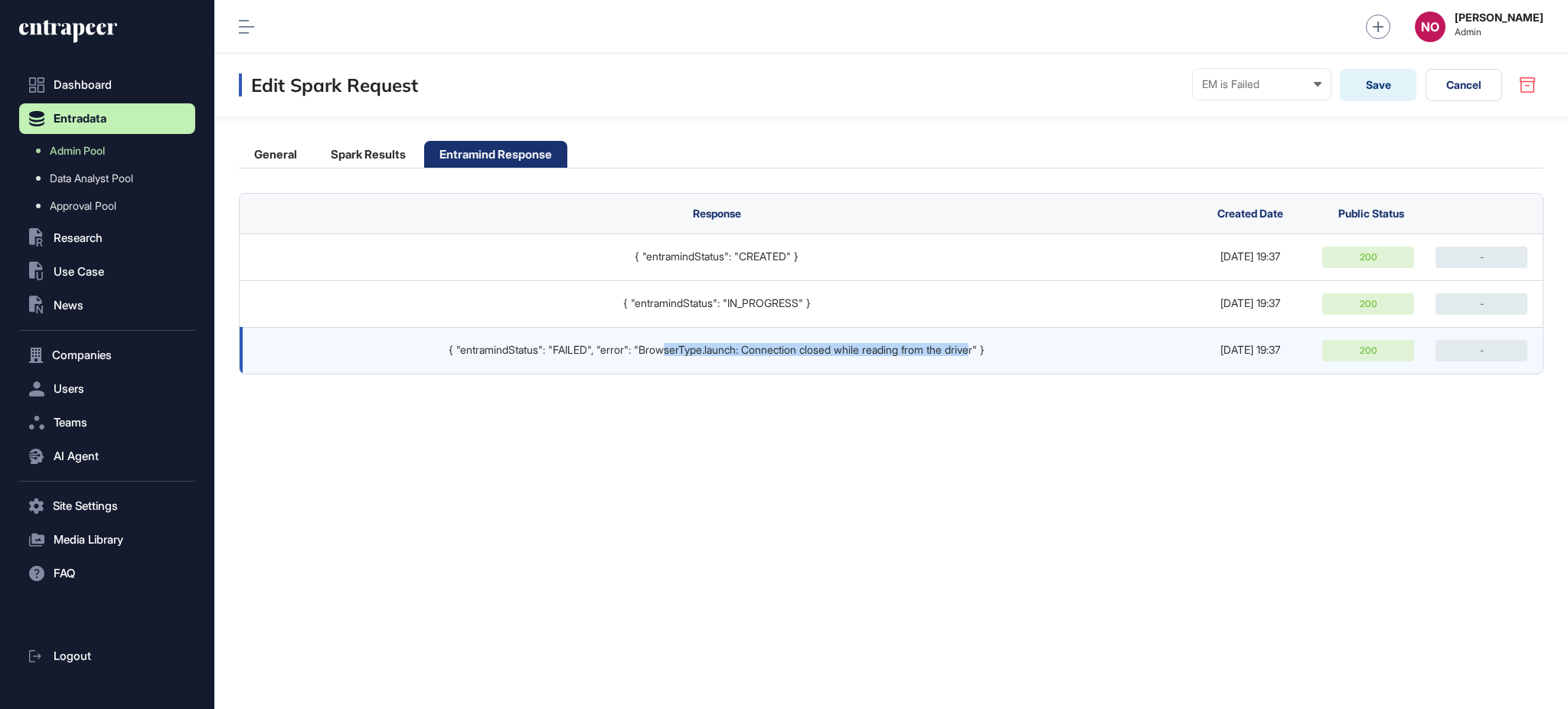
drag, startPoint x: 659, startPoint y: 361, endPoint x: 985, endPoint y: 372, distance: 326.2
click at [985, 372] on td "{ "entramindStatus": "FAILED", "error": "BrowserType.launch: Connection closed …" at bounding box center [713, 349] width 946 height 47
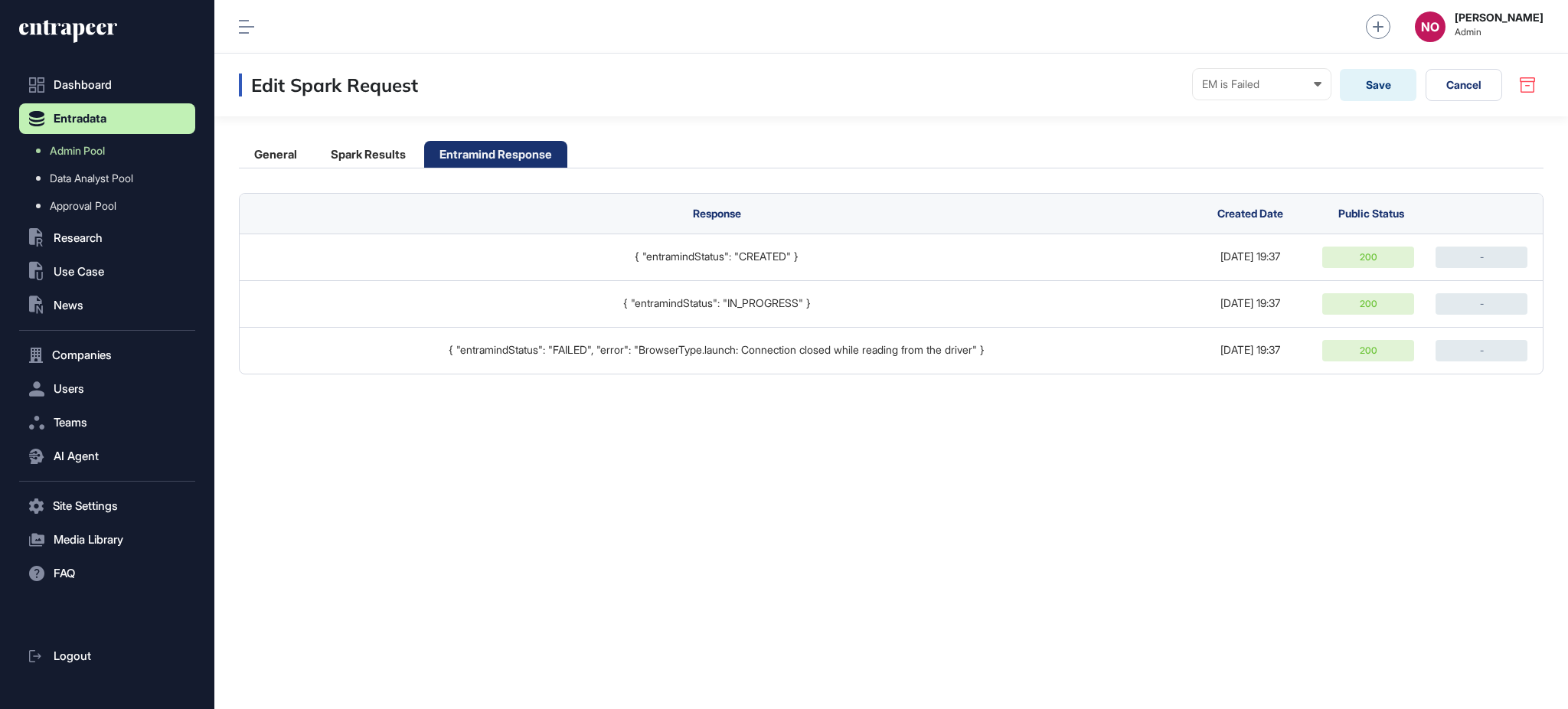
click at [977, 429] on div "Edit Spark Request EM is Failed Ready In progress Completed EM is Working EM is…" at bounding box center [891, 381] width 1354 height 655
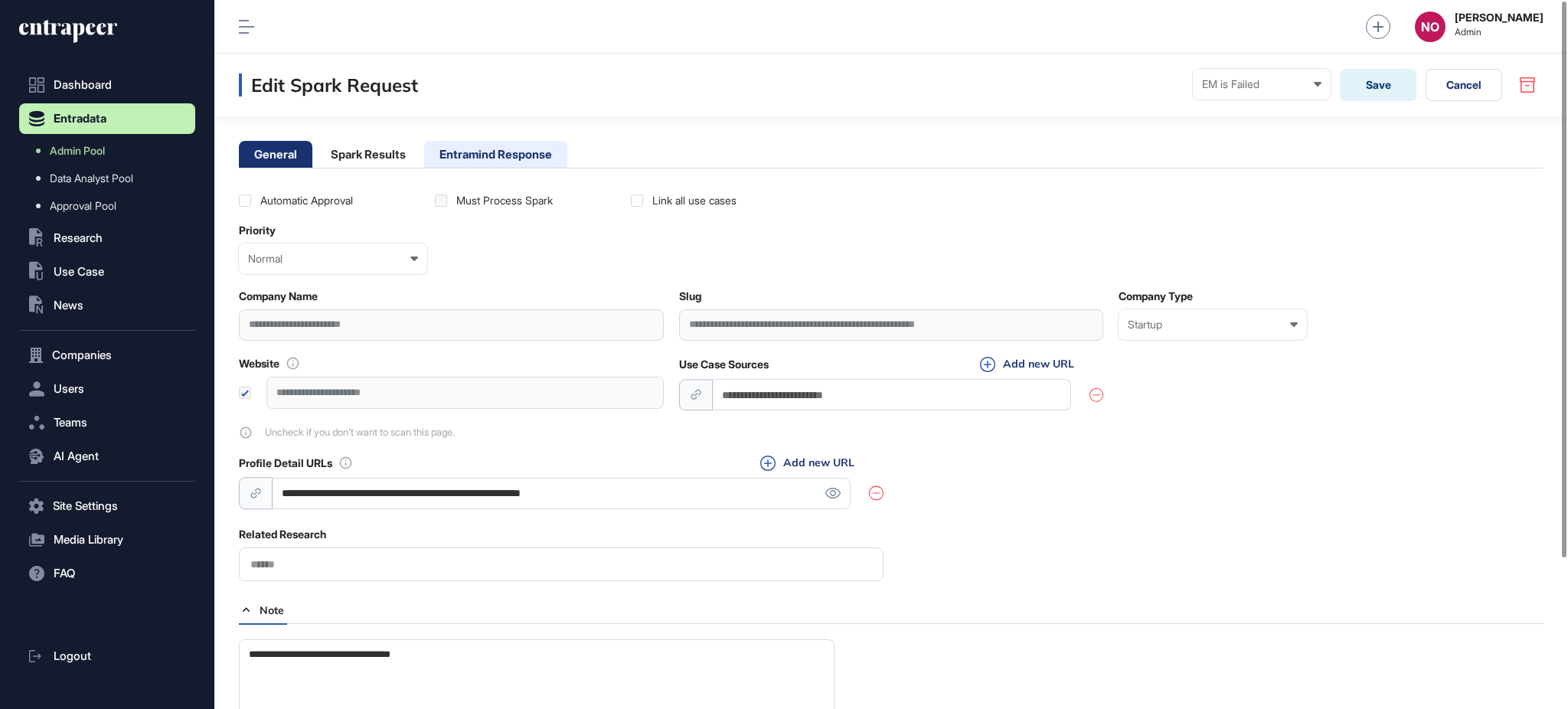
click at [528, 143] on li "Entramind Response" at bounding box center [496, 154] width 143 height 27
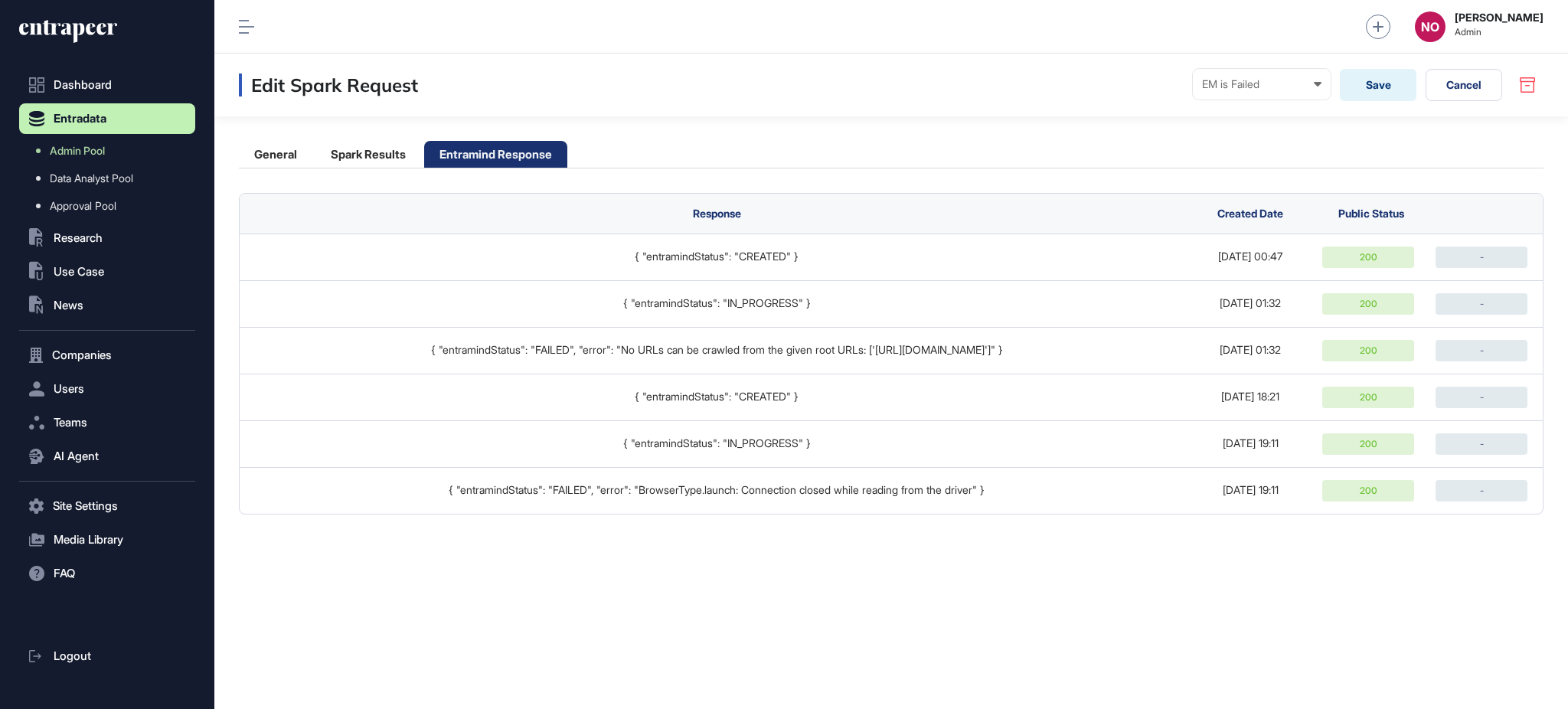
click at [1011, 531] on div "Edit Spark Request EM is Failed Ready In progress Completed EM is Working EM is…" at bounding box center [891, 381] width 1354 height 655
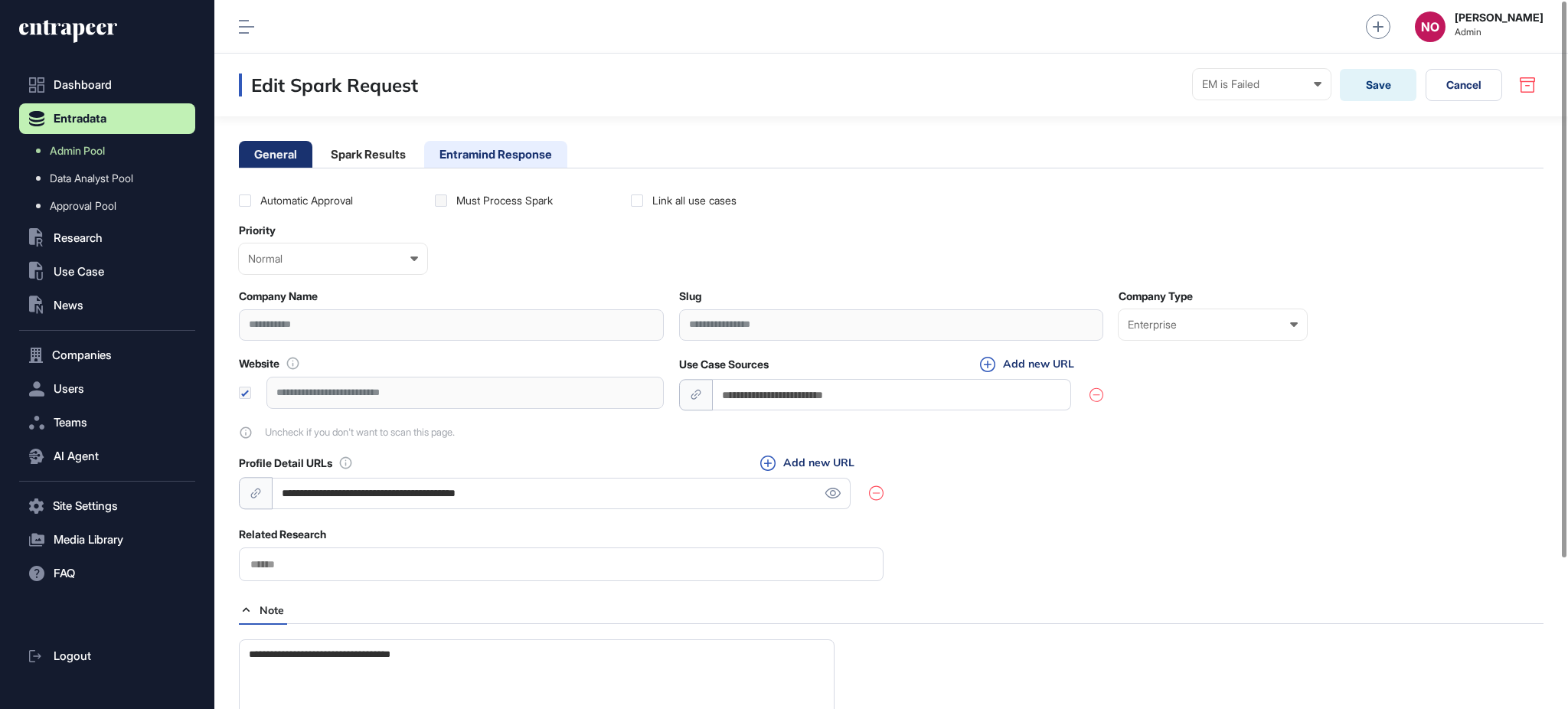
click at [491, 155] on li "Entramind Response" at bounding box center [496, 154] width 143 height 27
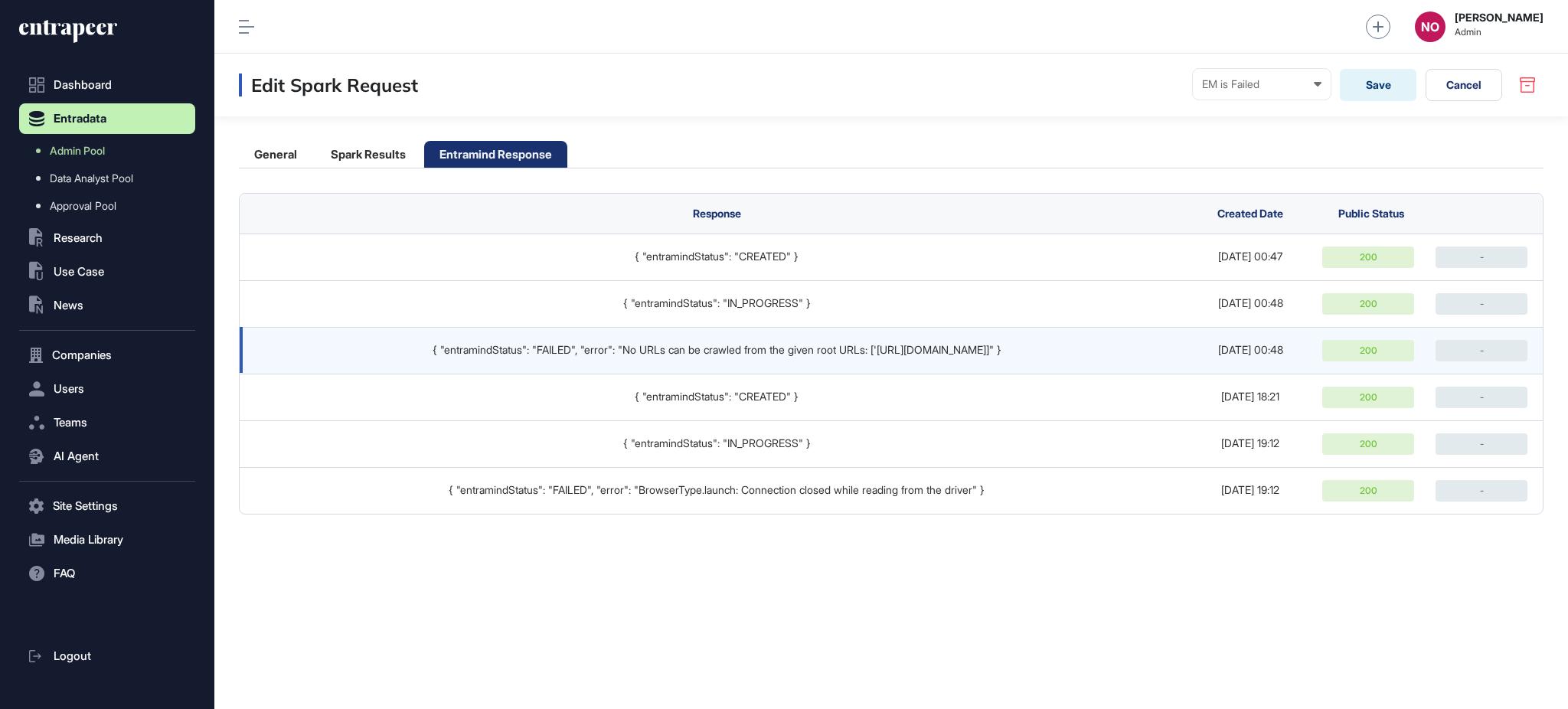
drag, startPoint x: 1015, startPoint y: 352, endPoint x: 931, endPoint y: 359, distance: 84.3
click at [931, 359] on td "{ "entramindStatus": "FAILED", "error": "No URLs can be crawled from the given …" at bounding box center [713, 349] width 946 height 47
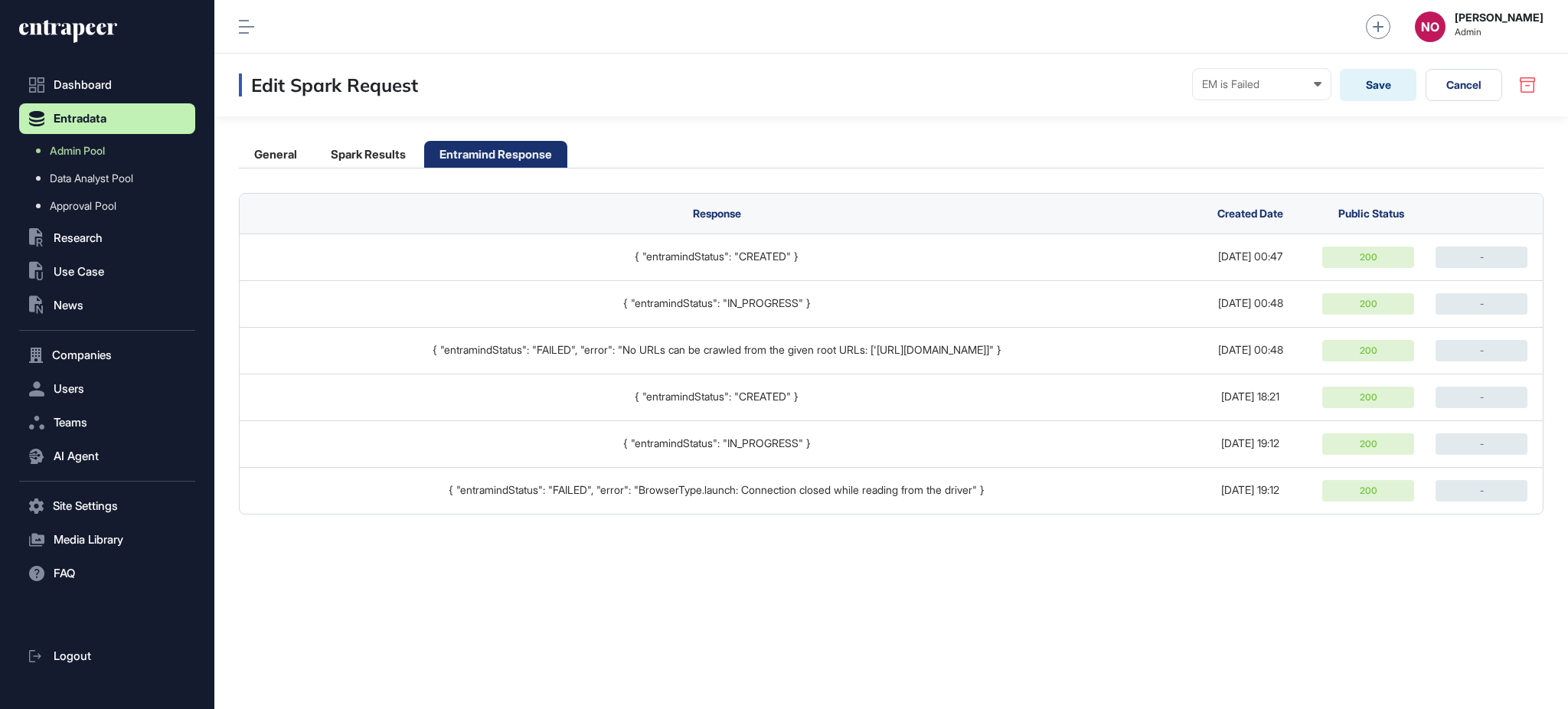
copy div "[DOMAIN_NAME]"
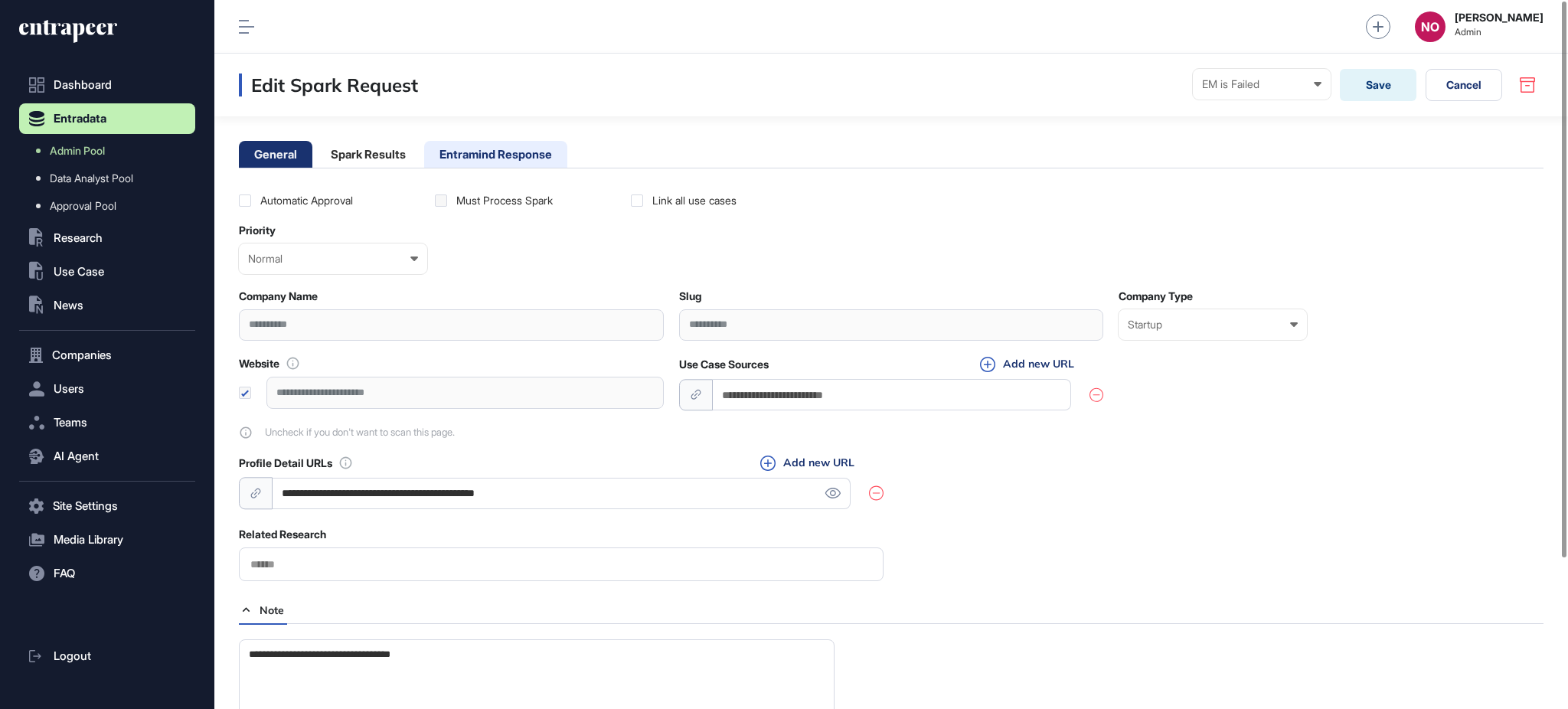
click at [555, 155] on li "Entramind Response" at bounding box center [496, 154] width 143 height 27
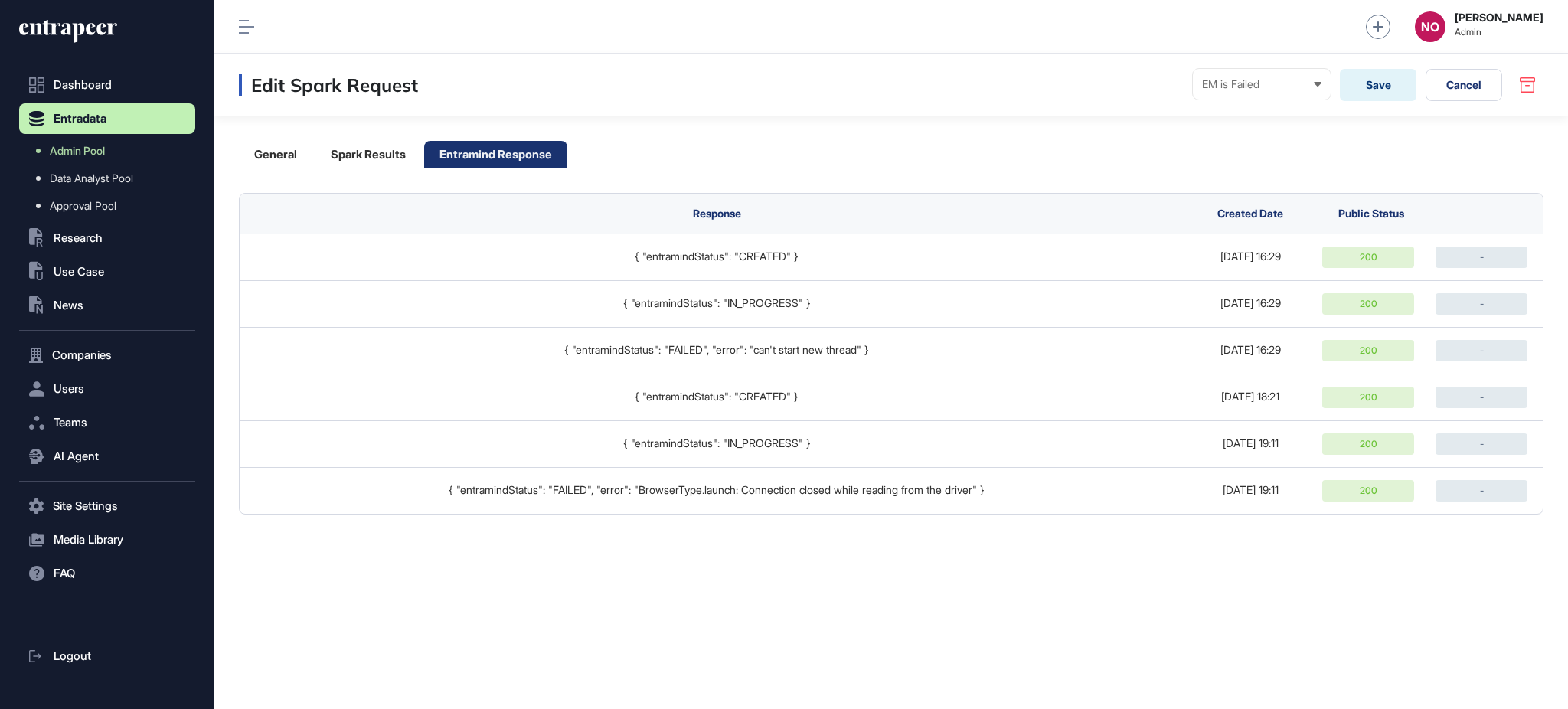
click at [781, 552] on div "Edit Spark Request EM is Failed Ready In progress Completed EM is Working EM is…" at bounding box center [891, 381] width 1354 height 655
